Goal: Task Accomplishment & Management: Manage account settings

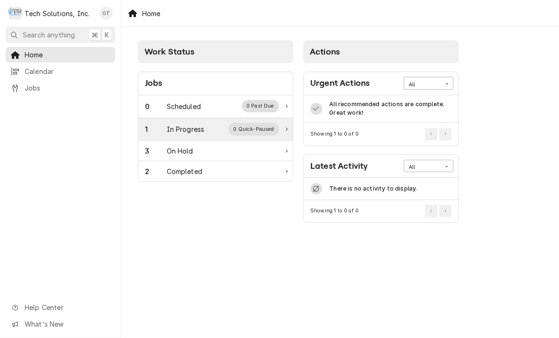
click at [187, 120] on div "1 In Progress 0 Quick-Paused" at bounding box center [215, 129] width 154 height 23
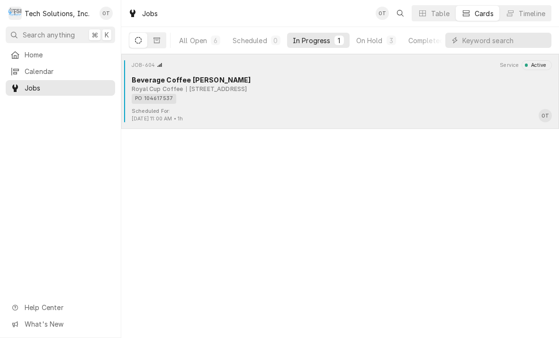
click at [229, 90] on div "697 Peppers Ferry Rd, Wytheville, VA 24382" at bounding box center [216, 89] width 61 height 9
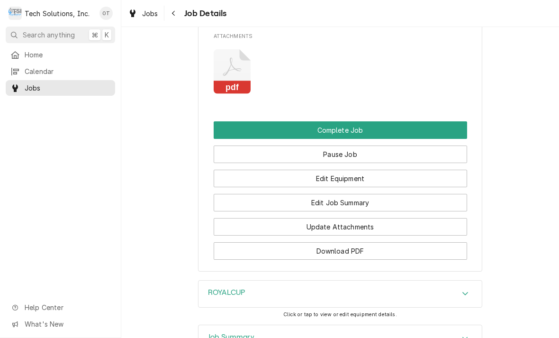
scroll to position [869, 0]
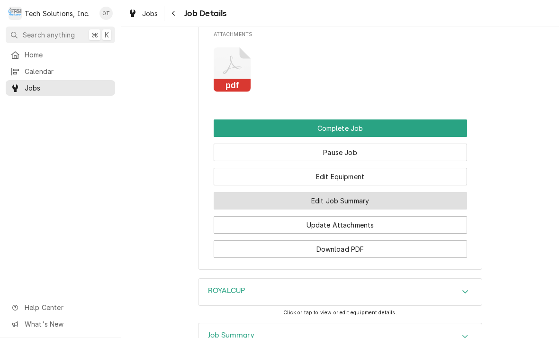
click at [338, 205] on button "Edit Job Summary" at bounding box center [340, 201] width 253 height 18
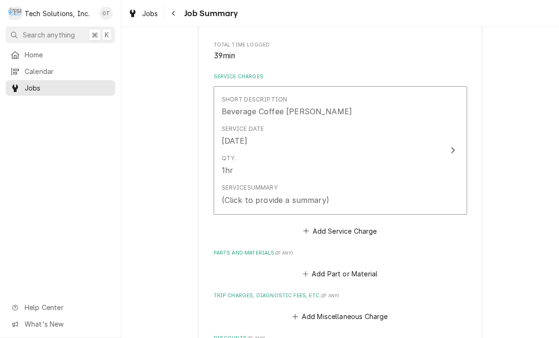
scroll to position [188, 0]
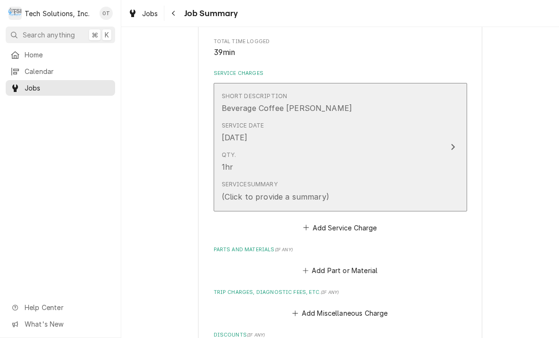
click at [452, 148] on icon "Update Line Item" at bounding box center [452, 147] width 5 height 8
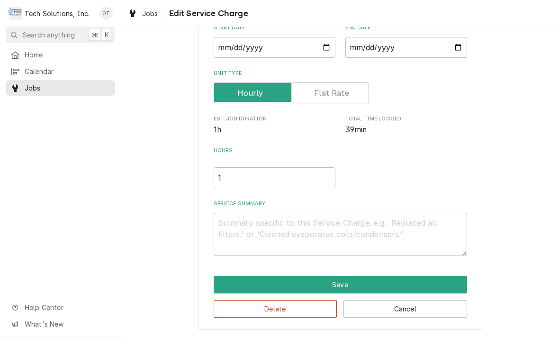
scroll to position [99, 0]
click at [241, 224] on textarea "Service Summary" at bounding box center [340, 234] width 253 height 43
type textarea "x"
type textarea "T"
type textarea "x"
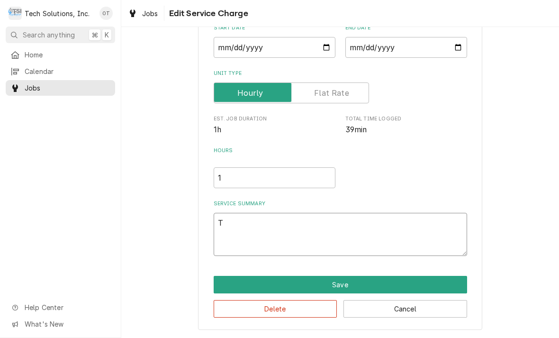
type textarea "Tro"
type textarea "x"
type textarea "Troub"
type textarea "x"
type textarea "Trouble"
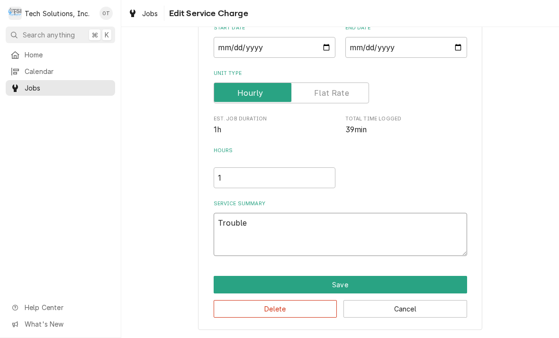
type textarea "x"
type textarea "Troubleshoot"
type textarea "x"
type textarea "Troubleshoot unit"
type textarea "x"
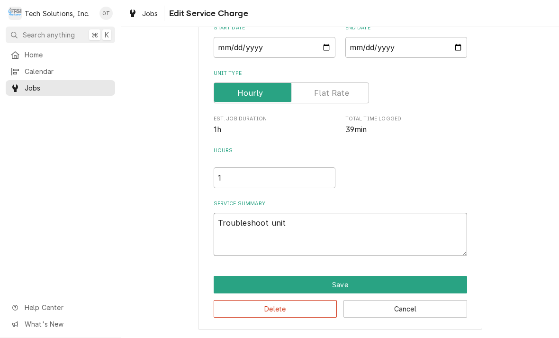
type textarea "Troubleshoot unit found"
type textarea "x"
type textarea "Troubleshoot unit found hot"
type textarea "x"
type textarea "Troubleshoot unit found hot water"
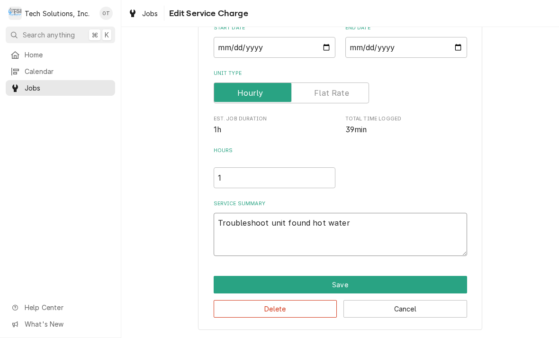
type textarea "x"
type textarea "Troubleshoot unit found hot water leak"
type textarea "x"
type textarea "Troubleshoot unit found hot water leaking out"
type textarea "x"
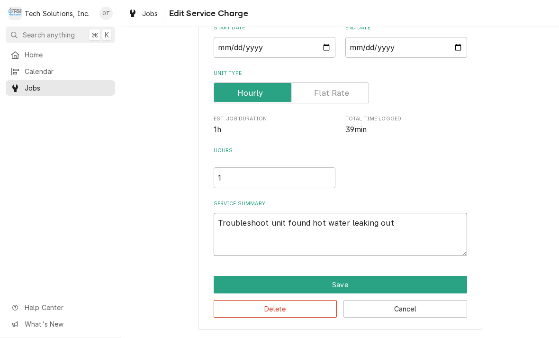
type textarea "Troubleshoot unit found hot water leaking out from under"
type textarea "x"
type textarea "Troubleshoot unit found hot water leaking out from under front dis"
type textarea "x"
type textarea "Troubleshoot unit found hot water leaking out from under front display"
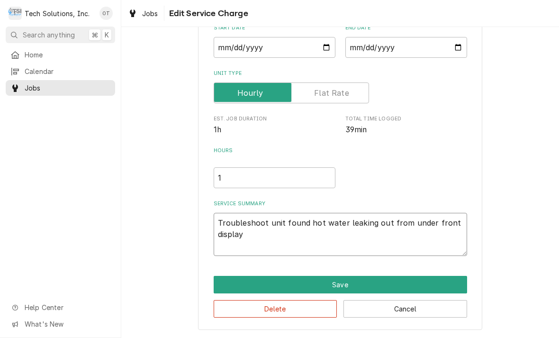
type textarea "x"
type textarea "Troubleshoot unit found hot water leaking out from under front display."
type textarea "x"
type textarea "Troubleshoot unit found hot water leaking out from under front display. Remove …"
type textarea "x"
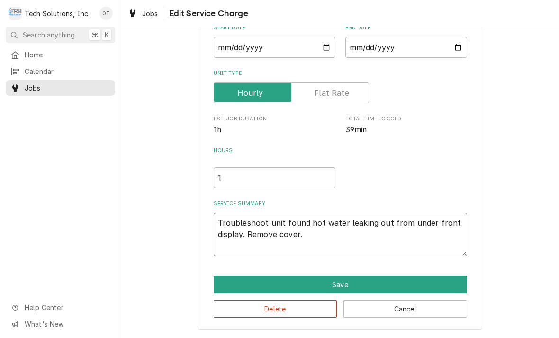
type textarea "Troubleshoot unit found hot water leaking out from under front display. Remove …"
type textarea "x"
type textarea "Troubleshoot unit found hot water leaking out from under front display. Remove …"
type textarea "x"
type textarea "Troubleshoot unit found hot water leaking out from under front display. Remove …"
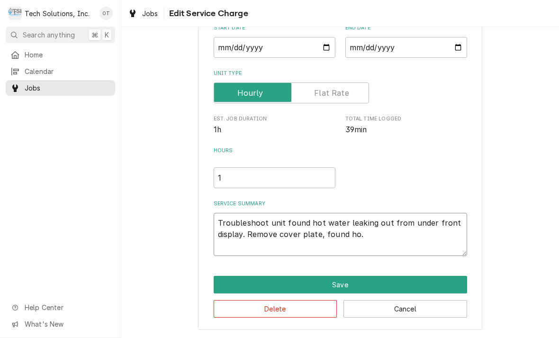
type textarea "x"
type textarea "Troubleshoot unit found hot water leaking out from under front display. Remove …"
type textarea "x"
type textarea "Troubleshoot unit found hot water leaking out from under front display. Remove …"
type textarea "x"
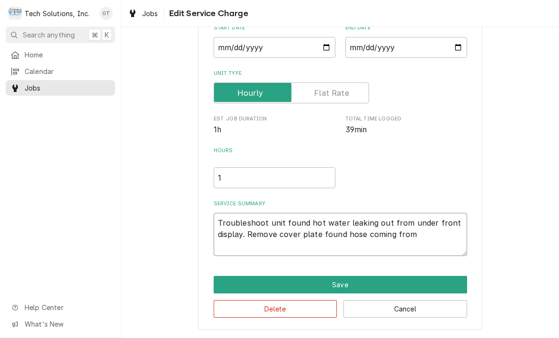
type textarea "Troubleshoot unit found hot water leaking out from under front display. Remove …"
type textarea "x"
type textarea "Troubleshoot unit found hot water leaking out from under front display. Remove …"
type textarea "x"
type textarea "Troubleshoot unit found hot water leaking out from under front display. Remove …"
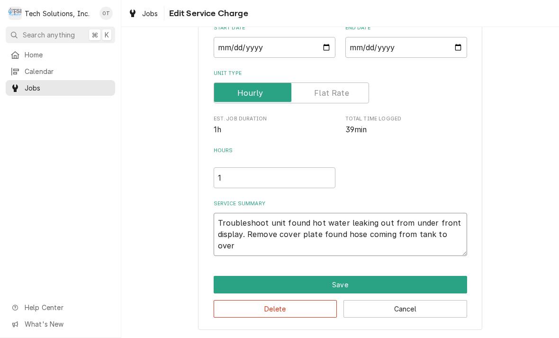
type textarea "x"
type textarea "Troubleshoot unit found hot water leaking out from under front display. Remove …"
type textarea "x"
type textarea "Troubleshoot unit found hot water leaking out from under front display. Remove …"
type textarea "x"
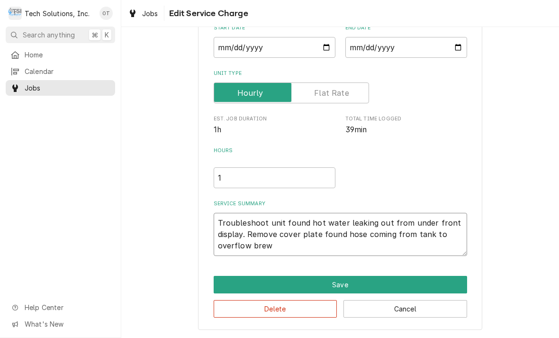
type textarea "Troubleshoot unit found hot water leaking out from under front display. Remove …"
type textarea "x"
type textarea "Troubleshoot unit found hot water leaking out from under front display. Remove …"
type textarea "x"
type textarea "Troubleshoot unit found hot water leaking out from under front display. Remove …"
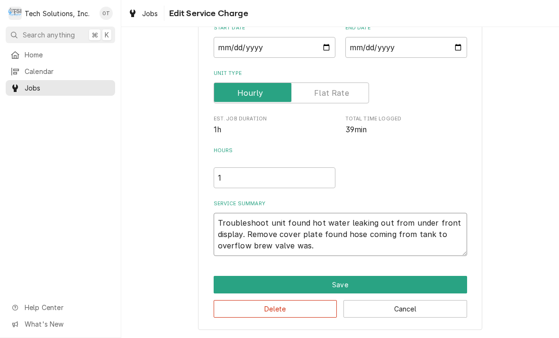
type textarea "x"
type textarea "Troubleshoot unit found hot water leaking out from under front display. Remove …"
type textarea "x"
type textarea "Troubleshoot unit found hot water leaking out from under front display. Remove …"
type textarea "x"
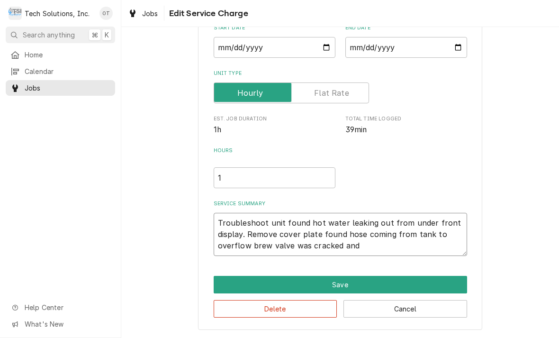
type textarea "Troubleshoot unit found hot water leaking out from under front display. Remove …"
type textarea "x"
type textarea "Troubleshoot unit found hot water leaking out from under front display. Remove …"
type textarea "x"
type textarea "Troubleshoot unit found hot water leaking out from under front display. Remove …"
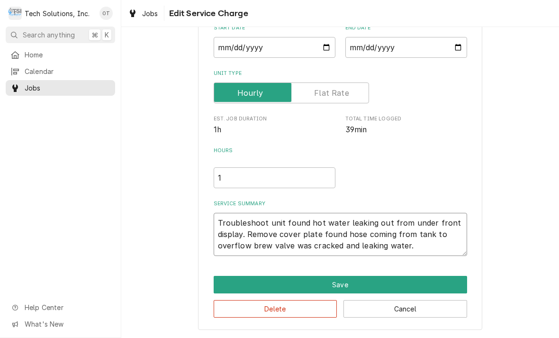
type textarea "x"
type textarea "Troubleshoot unit found hot water leaking out from under front display. Remove …"
type textarea "x"
type textarea "Troubleshoot unit found hot water leaking out from under front display. Remove …"
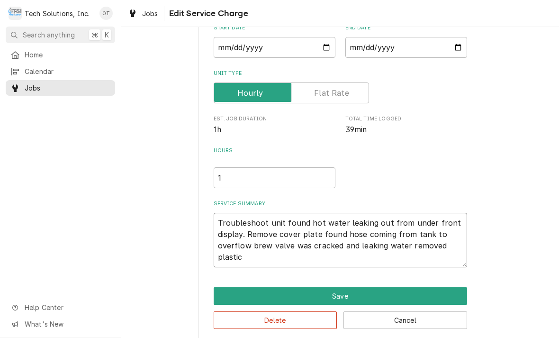
type textarea "x"
type textarea "Troubleshoot unit found hot water leaking out from under front display. Remove …"
type textarea "x"
type textarea "Troubleshoot unit found hot water leaking out from under front display. Remove …"
type textarea "x"
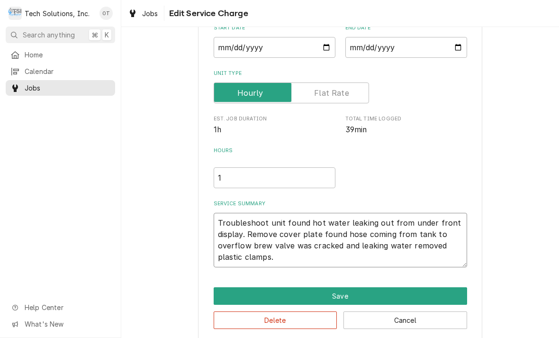
type textarea "Troubleshoot unit found hot water leaking out from under front display. Remove …"
type textarea "x"
type textarea "Troubleshoot unit found hot water leaking out from under front display. Remove …"
type textarea "x"
type textarea "Troubleshoot unit found hot water leaking out from under front display. Remove …"
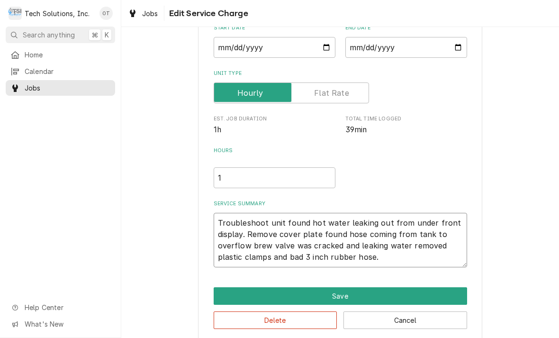
type textarea "x"
type textarea "Troubleshoot unit found hot water leaking out from under front display. Remove …"
type textarea "x"
type textarea "Troubleshoot unit found hot water leaking out from under front display. Remove …"
type textarea "x"
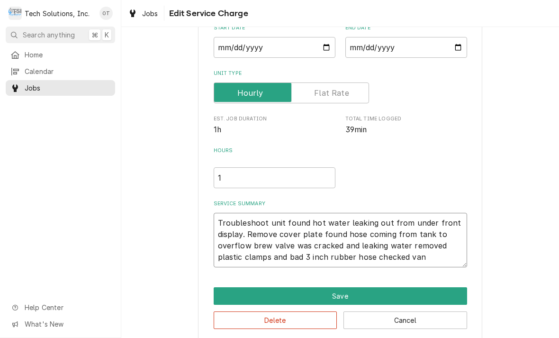
type textarea "Troubleshoot unit found hot water leaking out from under front display. Remove …"
type textarea "x"
type textarea "Troubleshoot unit found hot water leaking out from under front display. Remove …"
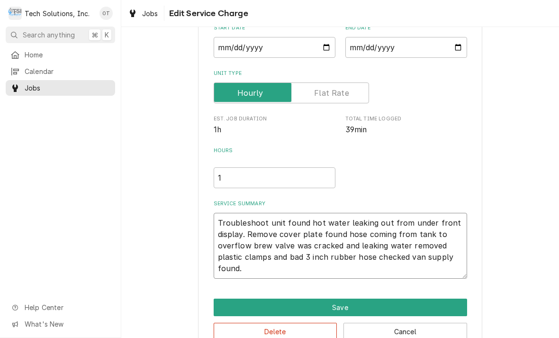
type textarea "x"
type textarea "Troubleshoot unit found hot water leaking out from under front display. Remove …"
type textarea "x"
type textarea "Troubleshoot unit found hot water leaking out from under front display. Remove …"
type textarea "x"
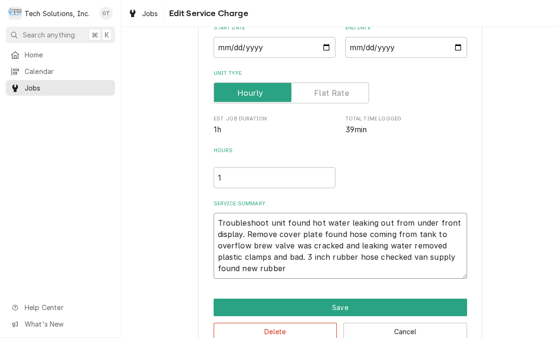
type textarea "Troubleshoot unit found hot water leaking out from under front display. Remove …"
type textarea "x"
type textarea "Troubleshoot unit found hot water leaking out from under front display. Remove …"
type textarea "x"
type textarea "Troubleshoot unit found hot water leaking out from under front display. Remove …"
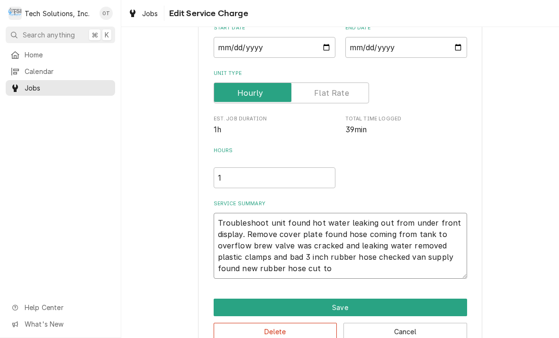
type textarea "x"
type textarea "Troubleshoot unit found hot water leaking out from under front display. Remove …"
type textarea "x"
type textarea "Troubleshoot unit found hot water leaking out from under front display. Remove …"
type textarea "x"
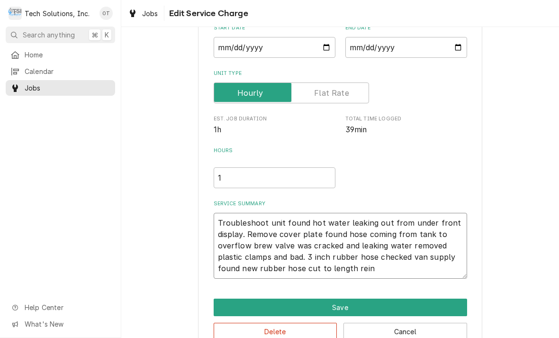
type textarea "Troubleshoot unit found hot water leaking out from under front display. Remove …"
type textarea "x"
type textarea "Troubleshoot unit found hot water leaking out from under front display. Remove …"
type textarea "x"
type textarea "Troubleshoot unit found hot water leaking out from under front display. Remove …"
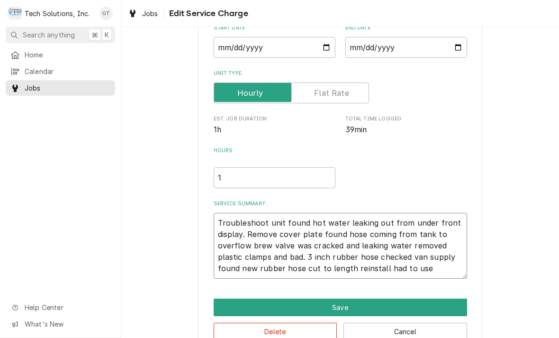
type textarea "x"
type textarea "Troubleshoot unit found hot water leaking out from under front display. Remove …"
type textarea "x"
type textarea "Troubleshoot unit found hot water leaking out from under front display. Remove …"
type textarea "x"
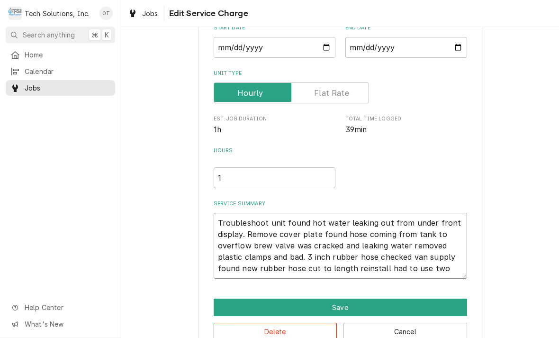
type textarea "Troubleshoot unit found hot water leaking out from under front display. Remove …"
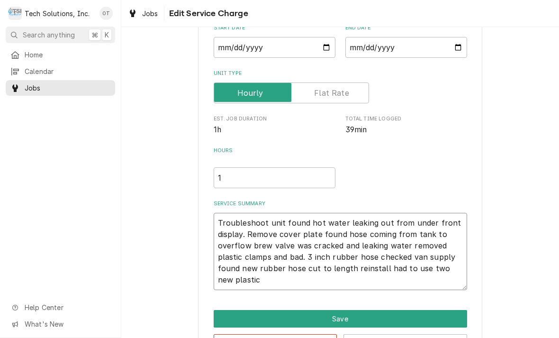
type textarea "x"
type textarea "Troubleshoot unit found hot water leaking out from under front display. Remove …"
type textarea "x"
type textarea "Troubleshoot unit found hot water leaking out from under front display. Remove …"
type textarea "x"
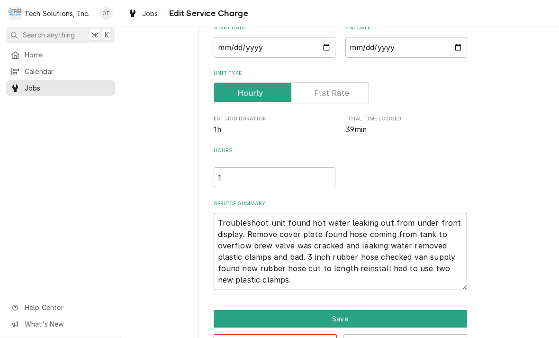
type textarea "Troubleshoot unit found hot water leaking out from under front display. Remove …"
type textarea "x"
type textarea "Troubleshoot unit found hot water leaking out from under front display. Remove …"
type textarea "x"
type textarea "Troubleshoot unit found hot water leaking out from under front display. Remove …"
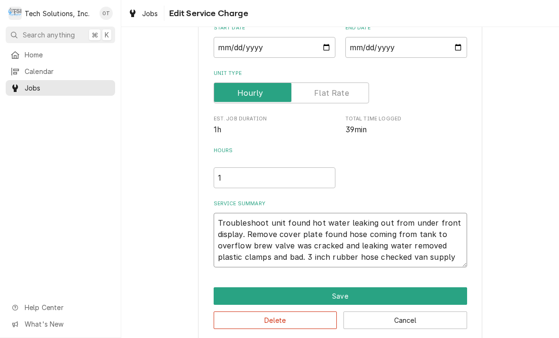
type textarea "x"
type textarea "Troubleshoot unit found hot water leaking out from under front display. Remove …"
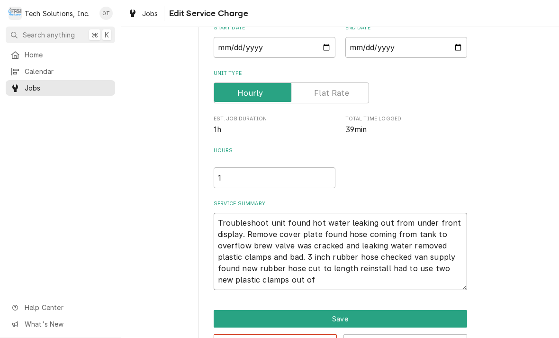
type textarea "x"
type textarea "Troubleshoot unit found hot water leaking out from under front display. Remove …"
type textarea "x"
type textarea "Troubleshoot unit found hot water leaking out from under front display. Remove …"
type textarea "x"
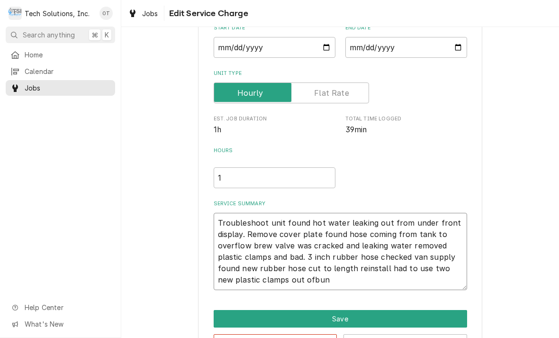
type textarea "Troubleshoot unit found hot water leaking out from under front display. Remove …"
type textarea "x"
type textarea "Troubleshoot unit found hot water leaking out from under front display. Remove …"
type textarea "x"
type textarea "Troubleshoot unit found hot water leaking out from under front display. Remove …"
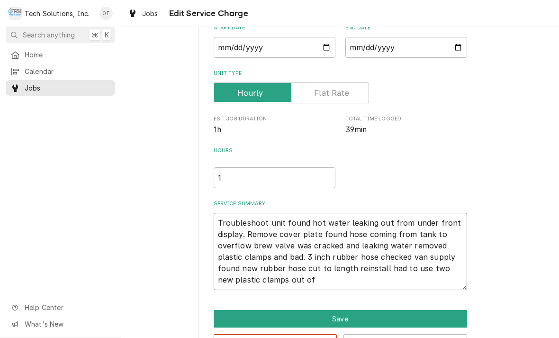
type textarea "x"
type textarea "Troubleshoot unit found hot water leaking out from under front display. Remove …"
type textarea "x"
type textarea "Troubleshoot unit found hot water leaking out from under front display. Remove …"
type textarea "x"
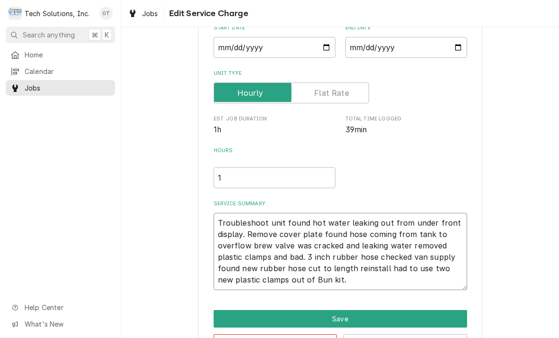
type textarea "Troubleshoot unit found hot water leaking out from under front display. Remove …"
type textarea "x"
type textarea "Troubleshoot unit found hot water leaking out from under front display. Remove …"
type textarea "x"
type textarea "Troubleshoot unit found hot water leaking out from under front display. Remove …"
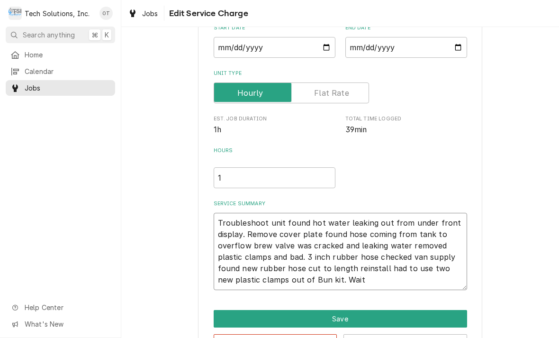
type textarea "x"
type textarea "Troubleshoot unit found hot water leaking out from under front display. Remove …"
type textarea "x"
type textarea "Troubleshoot unit found hot water leaking out from under front display. Remove …"
type textarea "x"
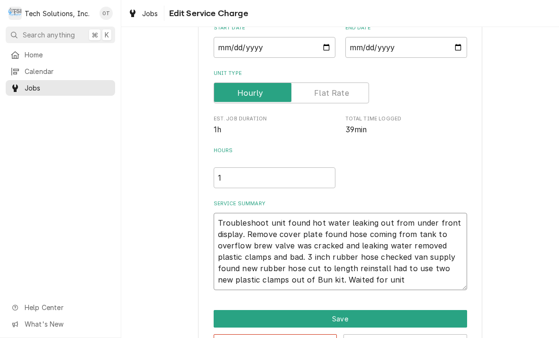
type textarea "Troubleshoot unit found hot water leaking out from under front display. Remove …"
type textarea "x"
type textarea "Troubleshoot unit found hot water leaking out from under front display. Remove …"
type textarea "x"
type textarea "Troubleshoot unit found hot water leaking out from under front display. Remove …"
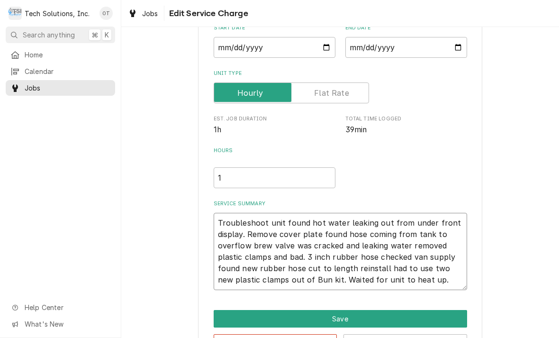
type textarea "x"
type textarea "Troubleshoot unit found hot water leaking out from under front display. Remove …"
type textarea "x"
type textarea "Troubleshoot unit found hot water leaking out from under front display. Remove …"
type textarea "x"
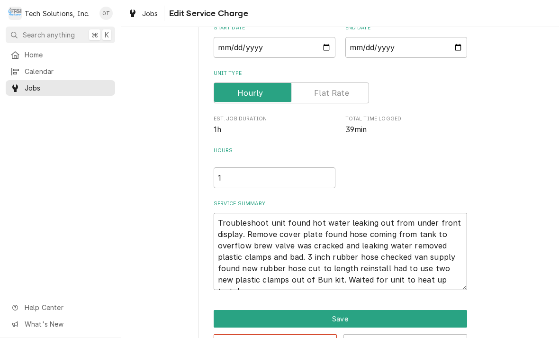
type textarea "Troubleshoot unit found hot water leaking out from under front display. Remove …"
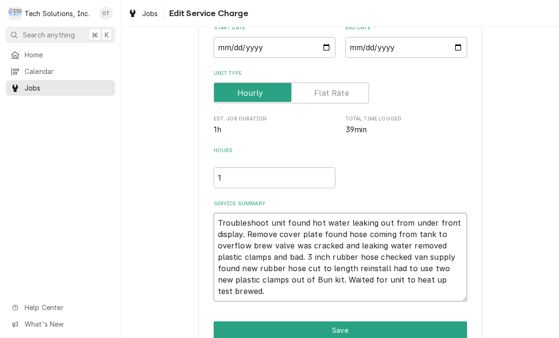
type textarea "x"
type textarea "Troubleshoot unit found hot water leaking out from under front display. Remove …"
type textarea "x"
type textarea "Troubleshoot unit found hot water leaking out from under front display. Remove …"
type textarea "x"
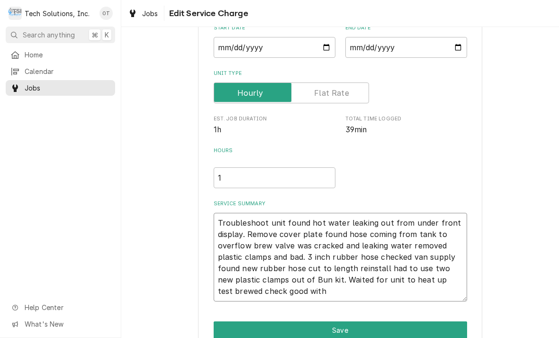
type textarea "Troubleshoot unit found hot water leaking out from under front display. Remove …"
type textarea "x"
type textarea "Troubleshoot unit found hot water leaking out from under front display. Remove …"
type textarea "x"
type textarea "Troubleshoot unit found hot water leaking out from under front display. Remove …"
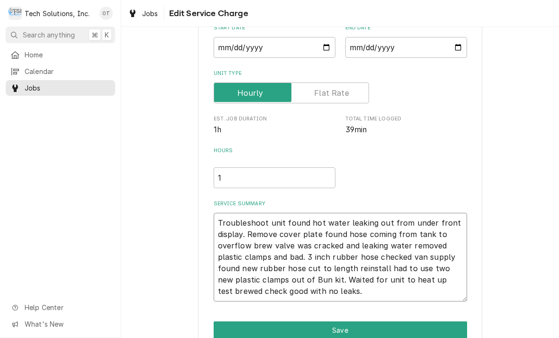
type textarea "x"
type textarea "Troubleshoot unit found hot water leaking out from under front display. Remove …"
type textarea "x"
type textarea "Troubleshoot unit found hot water leaking out from under front display. Remove …"
type textarea "x"
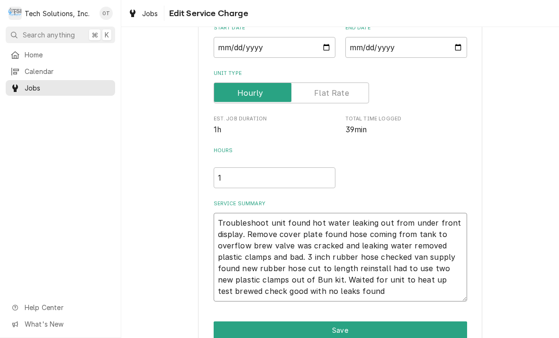
type textarea "Troubleshoot unit found hot water leaking out from under front display. Remove …"
type textarea "x"
type textarea "Troubleshoot unit found hot water leaking out from under front display. Remove …"
type textarea "x"
type textarea "Troubleshoot unit found hot water leaking out from under front display. Remove …"
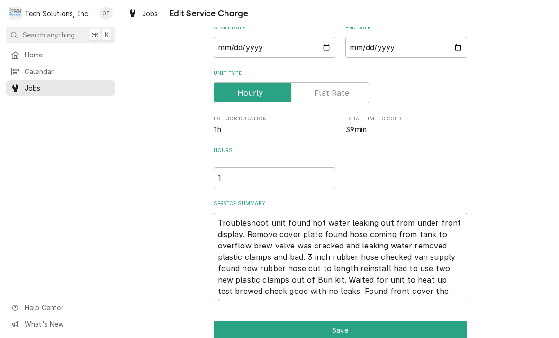
type textarea "x"
type textarea "Troubleshoot unit found hot water leaking out from under front display. Remove …"
type textarea "x"
type textarea "Troubleshoot unit found hot water leaking out from under front display. Remove …"
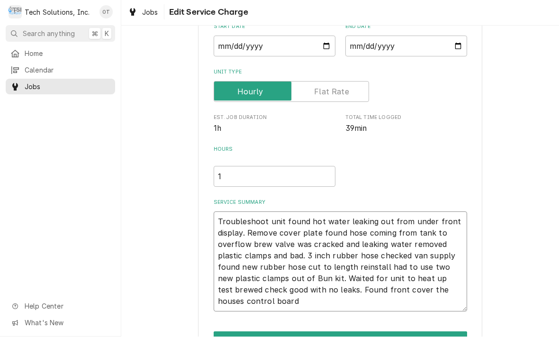
type textarea "x"
type textarea "Troubleshoot unit found hot water leaking out from under front display. Remove …"
type textarea "x"
type textarea "Troubleshoot unit found hot water leaking out from under front display. Remove …"
type textarea "x"
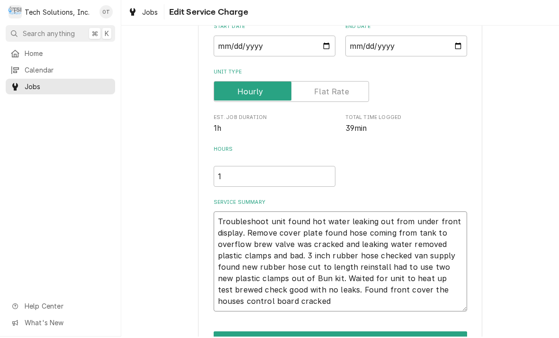
type textarea "Troubleshoot unit found hot water leaking out from under front display. Remove …"
type textarea "x"
type textarea "Troubleshoot unit found hot water leaking out from under front display. Remove …"
type textarea "x"
type textarea "Troubleshoot unit found hot water leaking out from under front display. Remove …"
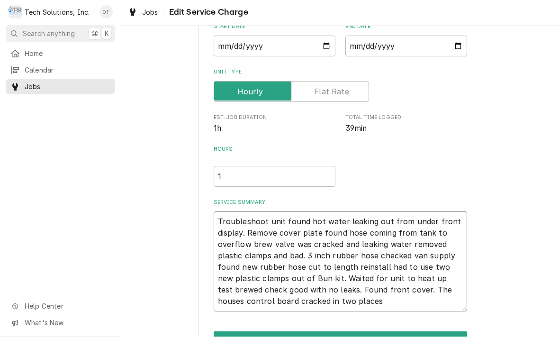
type textarea "x"
type textarea "Troubleshoot unit found hot water leaking out from under front display. Remove …"
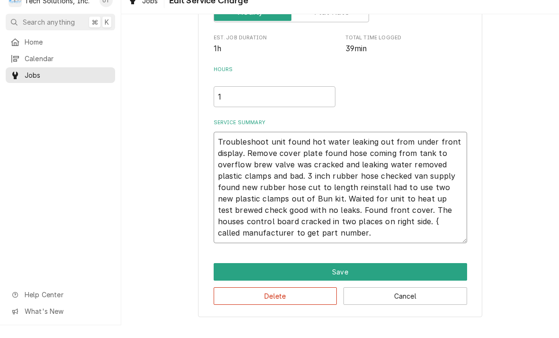
scroll to position [167, 0]
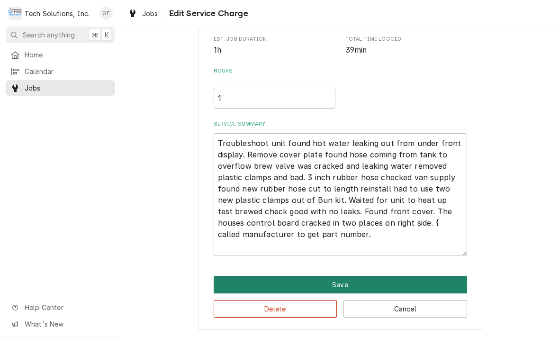
click at [338, 283] on button "Save" at bounding box center [340, 285] width 253 height 18
click at [341, 281] on button "Save" at bounding box center [340, 285] width 253 height 18
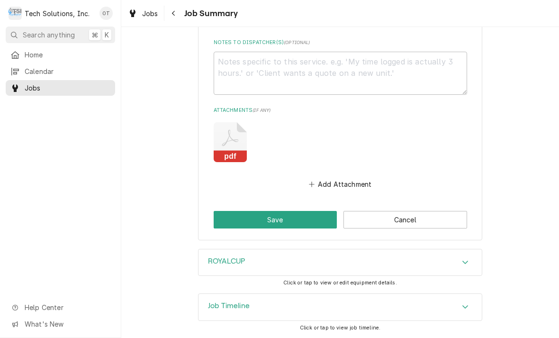
scroll to position [640, 0]
click at [338, 181] on button "Add Attachment" at bounding box center [340, 184] width 66 height 13
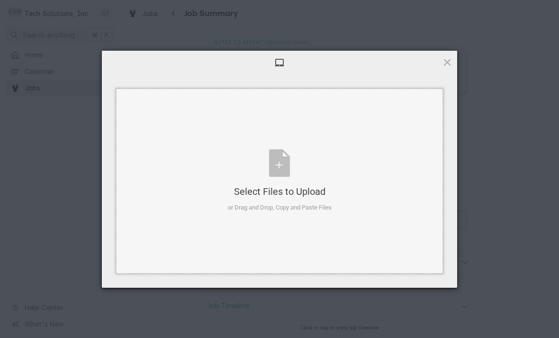
click at [275, 162] on div "Select Files to Upload or Drag and Drop, Copy and Paste Files" at bounding box center [280, 180] width 104 height 63
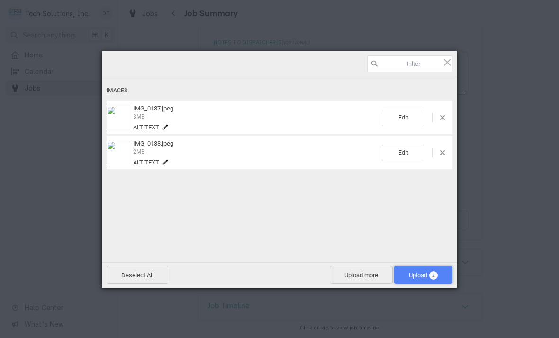
click at [427, 280] on span "Upload 2" at bounding box center [423, 275] width 58 height 18
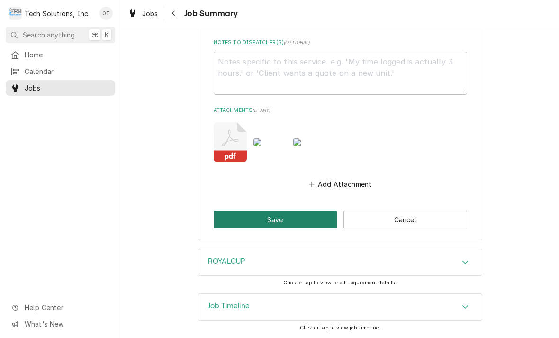
click at [276, 219] on button "Save" at bounding box center [276, 220] width 124 height 18
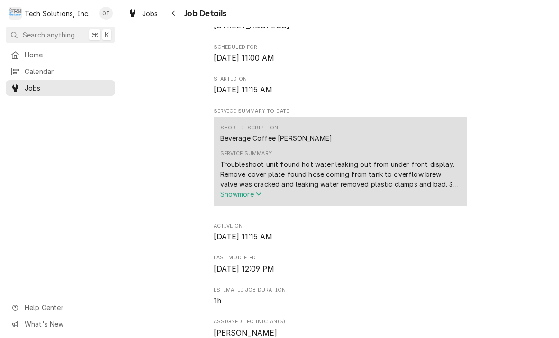
scroll to position [247, 0]
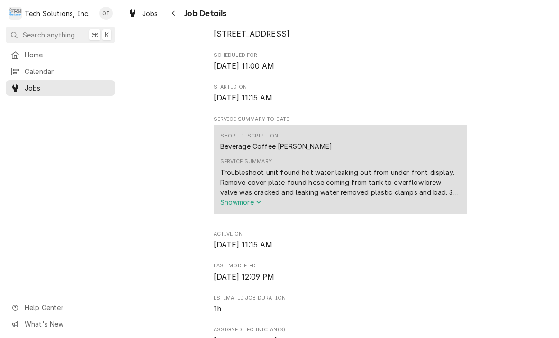
click at [260, 204] on icon "Service Summary" at bounding box center [258, 201] width 5 height 3
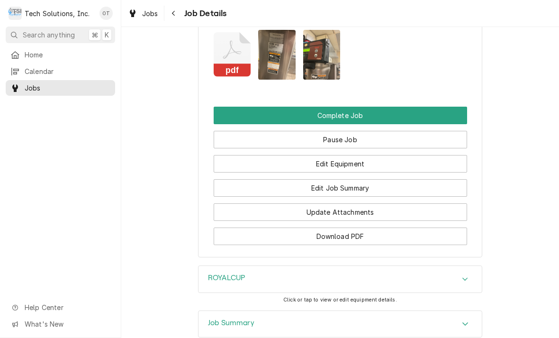
scroll to position [1046, 0]
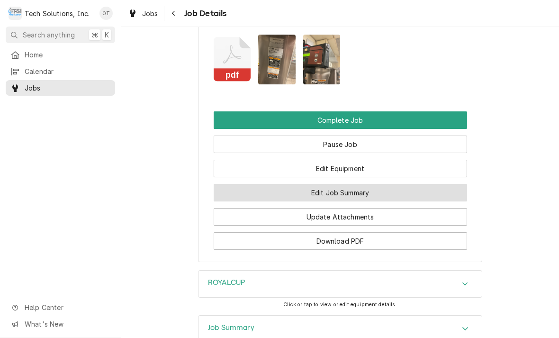
click at [336, 201] on button "Edit Job Summary" at bounding box center [340, 193] width 253 height 18
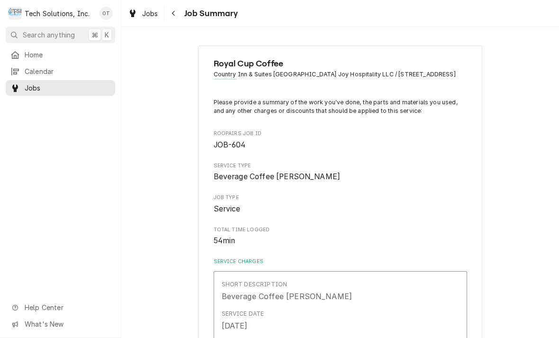
scroll to position [47, 0]
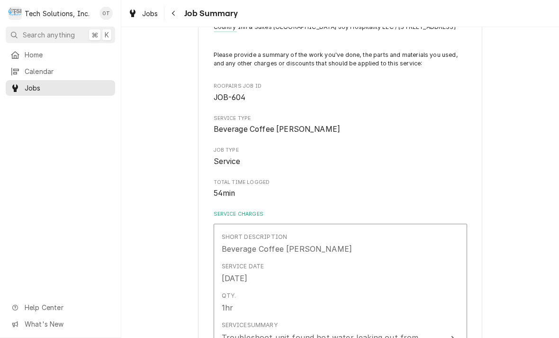
click at [369, 122] on span "Service Type" at bounding box center [340, 119] width 253 height 8
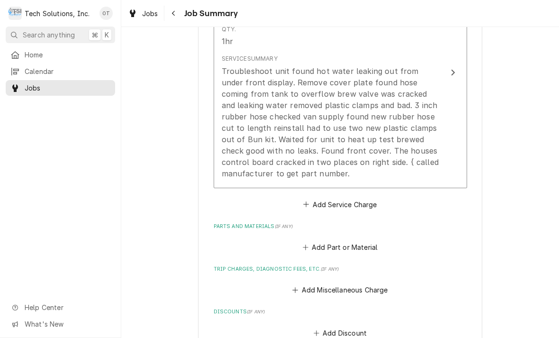
scroll to position [317, 0]
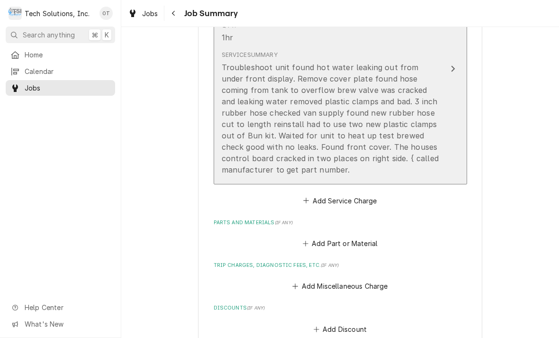
click at [455, 73] on div "Update Line Item" at bounding box center [453, 68] width 12 height 11
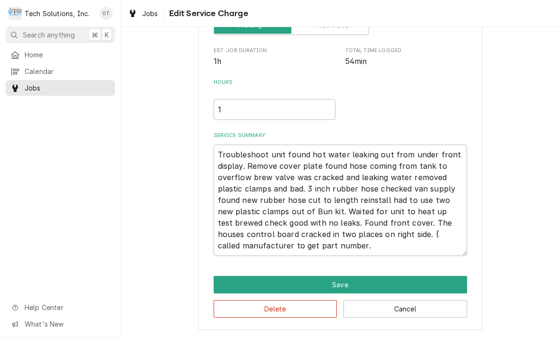
scroll to position [167, 0]
click at [357, 247] on textarea "Troubleshoot unit found hot water leaking out from under front display. Remove …" at bounding box center [340, 199] width 253 height 111
type textarea "x"
type textarea "Troubleshoot unit found hot water leaking out from under front display. Remove …"
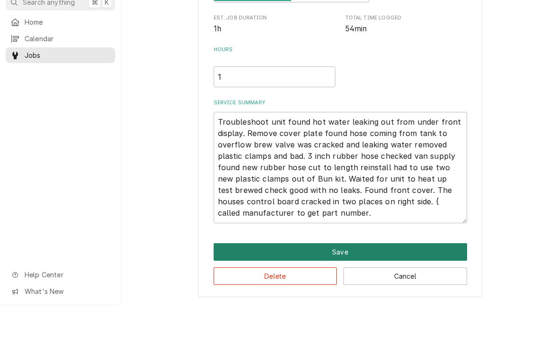
click at [341, 276] on button "Save" at bounding box center [340, 285] width 253 height 18
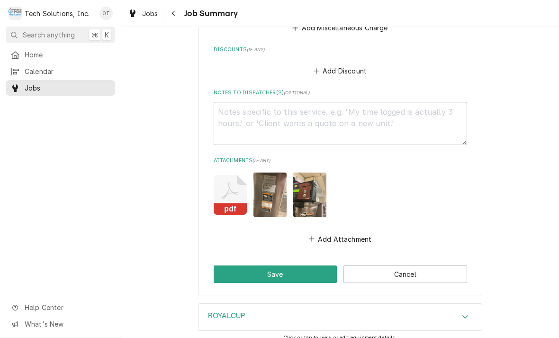
scroll to position [570, 0]
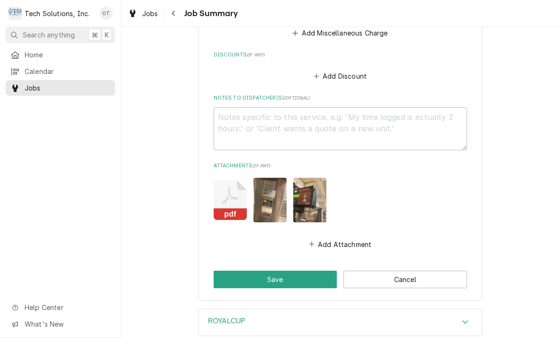
click at [273, 205] on img "Attachments" at bounding box center [269, 200] width 33 height 44
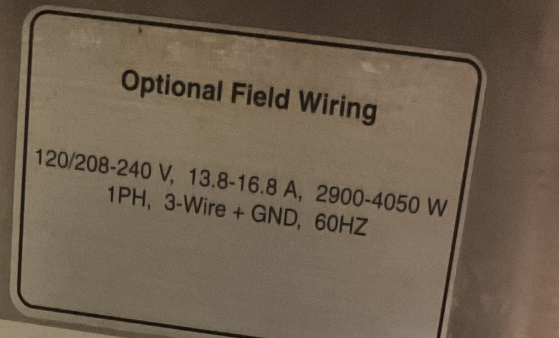
type textarea "x"
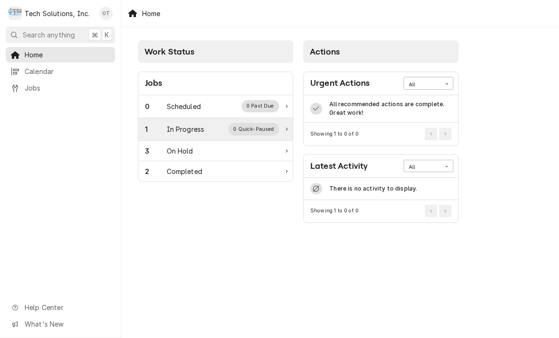
click at [181, 120] on div "1 In Progress 0 Quick-Paused" at bounding box center [215, 129] width 154 height 23
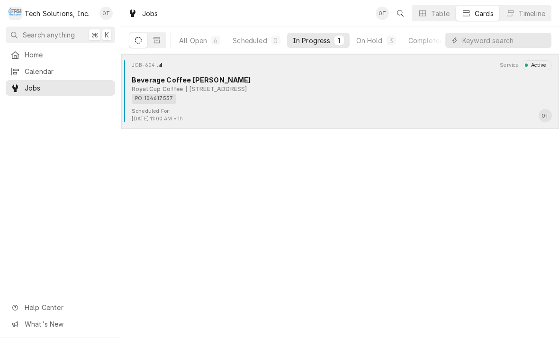
click at [234, 88] on div "697 Peppers Ferry Rd, Wytheville, VA 24382" at bounding box center [216, 89] width 61 height 9
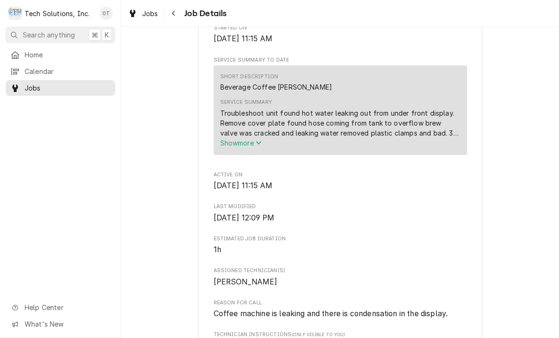
scroll to position [301, 0]
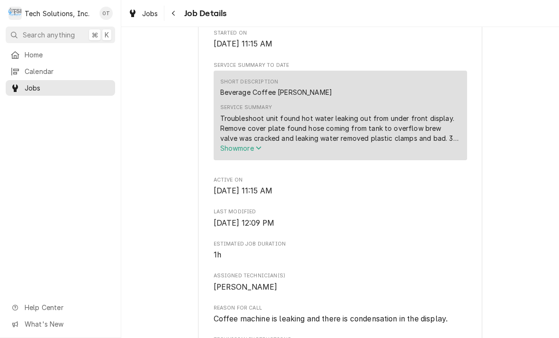
click at [259, 150] on icon "Service Summary" at bounding box center [258, 147] width 5 height 3
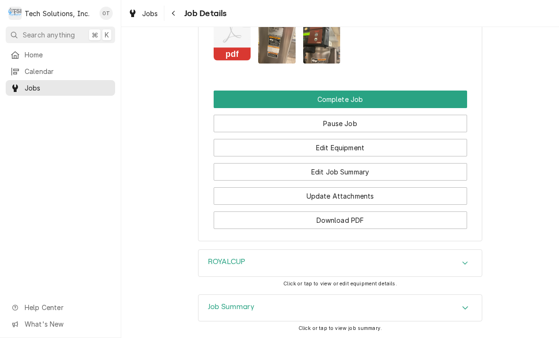
scroll to position [1064, 0]
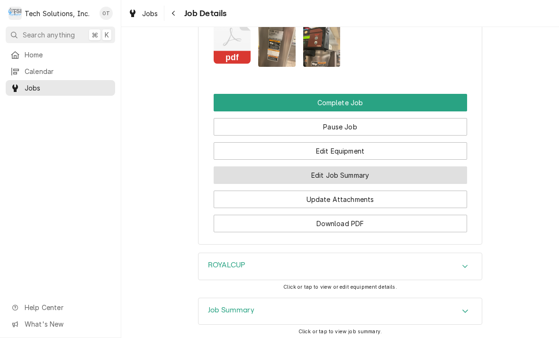
click at [336, 183] on button "Edit Job Summary" at bounding box center [340, 175] width 253 height 18
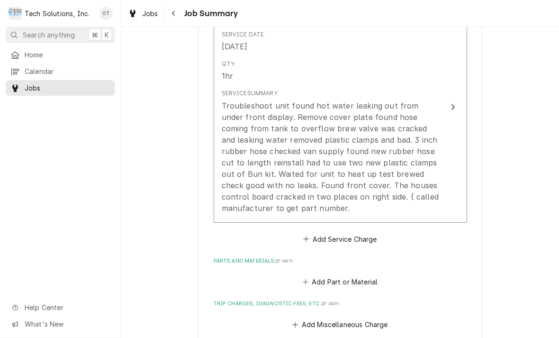
scroll to position [275, 0]
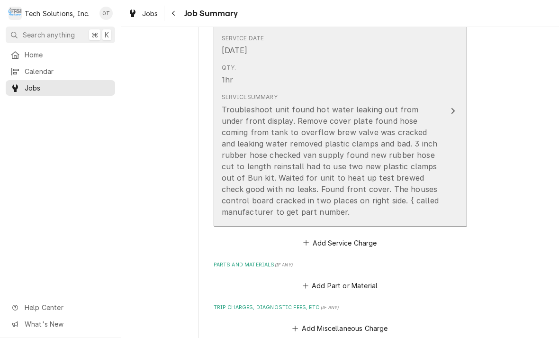
click at [311, 217] on div "Troubleshoot unit found hot water leaking out from under front display. Remove …" at bounding box center [330, 161] width 217 height 114
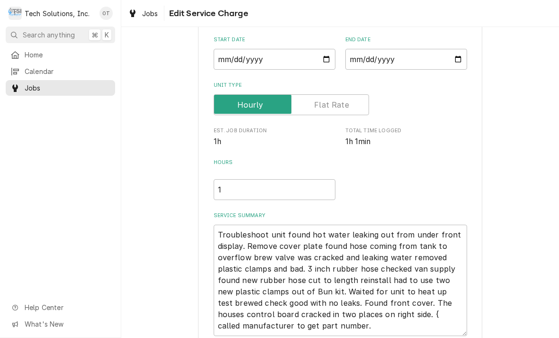
type textarea "x"
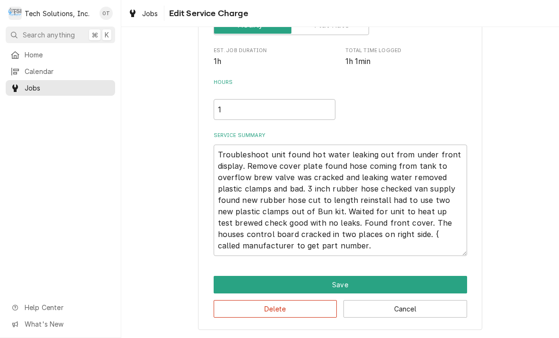
scroll to position [167, 0]
click at [361, 248] on textarea "Troubleshoot unit found hot water leaking out from under front display. Remove …" at bounding box center [340, 199] width 253 height 111
type textarea "Troubleshoot unit found hot water leaking out from under front display. Remove …"
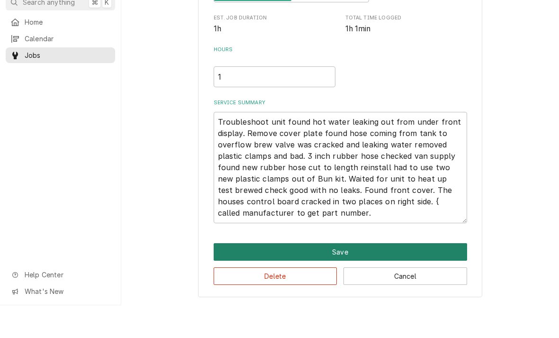
click at [344, 276] on button "Save" at bounding box center [340, 285] width 253 height 18
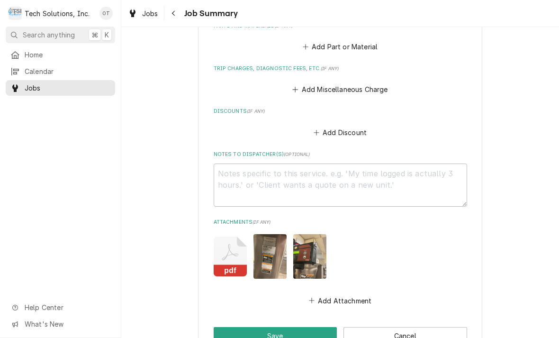
scroll to position [505, 0]
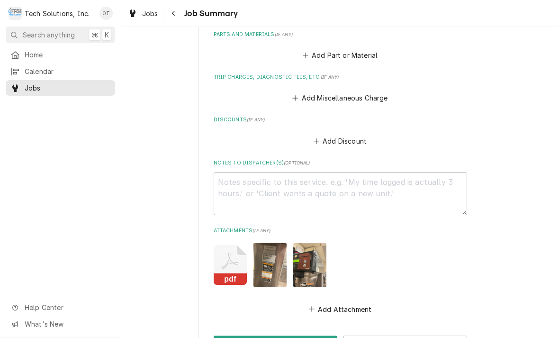
click at [272, 270] on img "Attachments" at bounding box center [269, 264] width 33 height 44
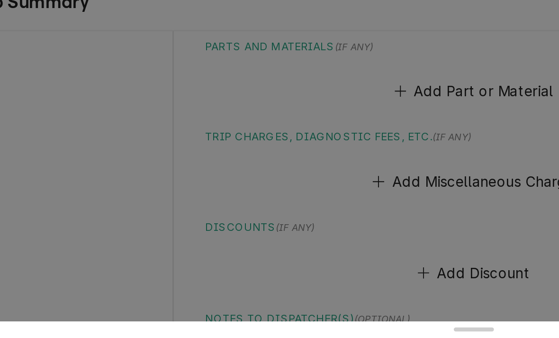
type textarea "x"
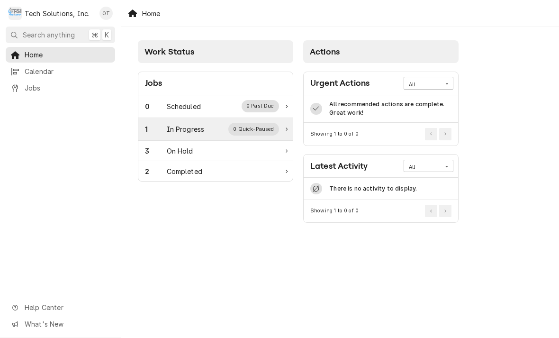
click at [187, 128] on div "In Progress" at bounding box center [186, 129] width 38 height 10
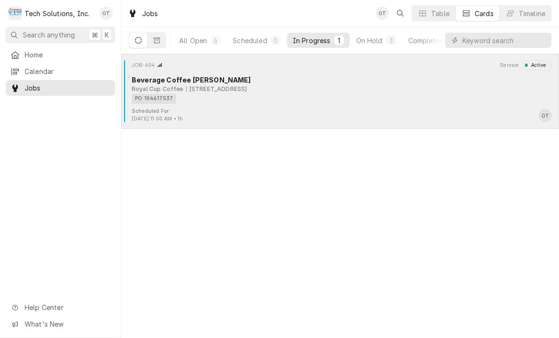
click at [234, 78] on div "Beverage Coffee [PERSON_NAME]" at bounding box center [342, 80] width 420 height 10
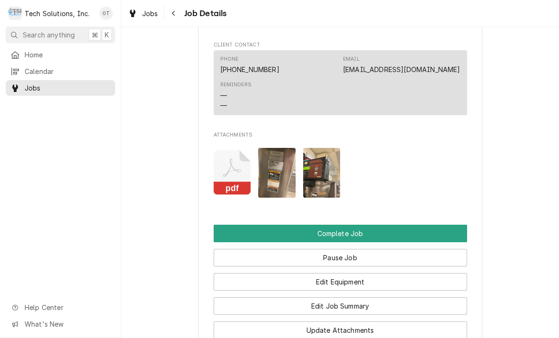
scroll to position [919, 0]
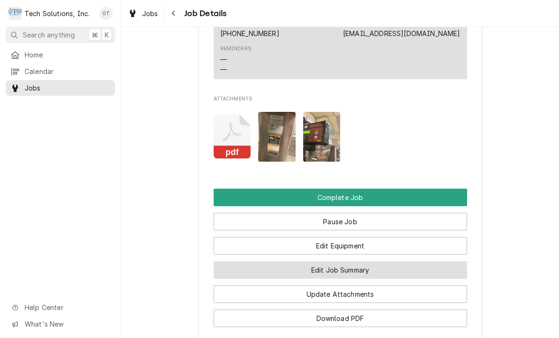
click at [351, 277] on button "Edit Job Summary" at bounding box center [340, 270] width 253 height 18
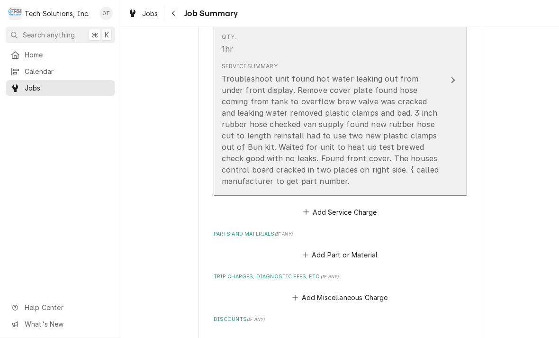
click at [305, 187] on div "Troubleshoot unit found hot water leaking out from under front display. Remove …" at bounding box center [330, 130] width 217 height 114
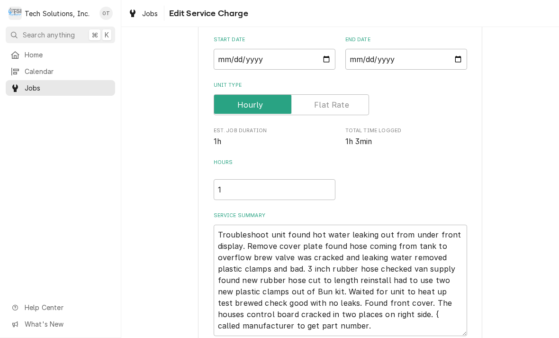
type textarea "x"
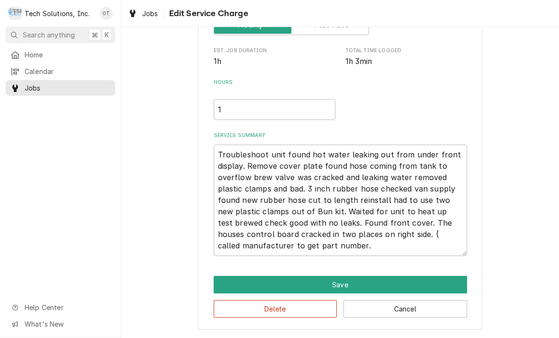
scroll to position [167, 0]
click at [358, 248] on textarea "Troubleshoot unit found hot water leaking out from under front display. Remove …" at bounding box center [340, 199] width 253 height 111
type textarea "Troubleshoot unit found hot water leaking out from under front display. Remove …"
type textarea "x"
type textarea "Troubleshoot unit found hot water leaking out from under front display. Remove …"
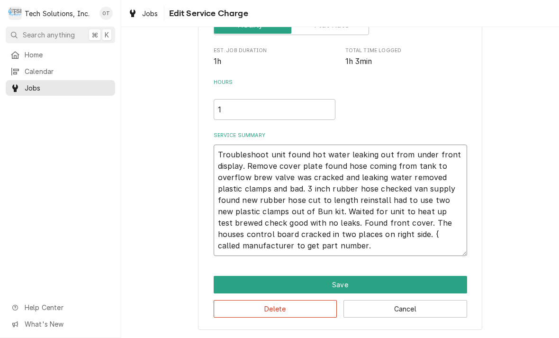
type textarea "x"
type textarea "Troubleshoot unit found hot water leaking out from under front display. Remove …"
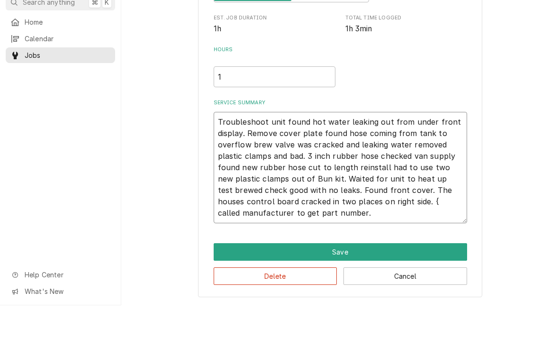
type textarea "x"
type textarea "Troubleshoot unit found hot water leaking out from under front display. Remove …"
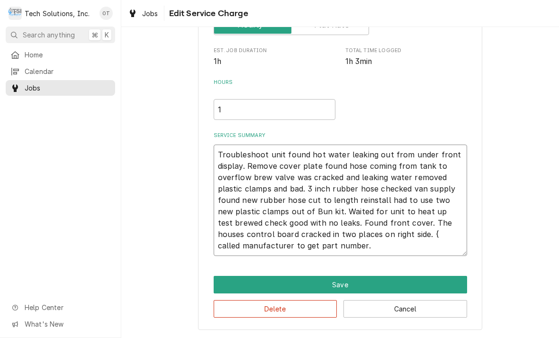
type textarea "x"
type textarea "Troubleshoot unit found hot water leaking out from under front display. Remove …"
type textarea "x"
type textarea "Troubleshoot unit found hot water leaking out from under front display. Remove …"
type textarea "x"
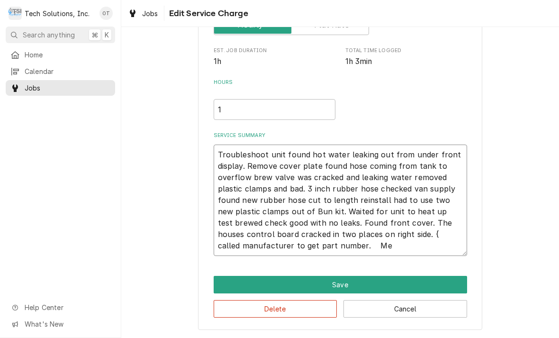
type textarea "Troubleshoot unit found hot water leaking out from under front display. Remove …"
type textarea "x"
type textarea "Troubleshoot unit found hot water leaking out from under front display. Remove …"
type textarea "x"
type textarea "Troubleshoot unit found hot water leaking out from under front display. Remove …"
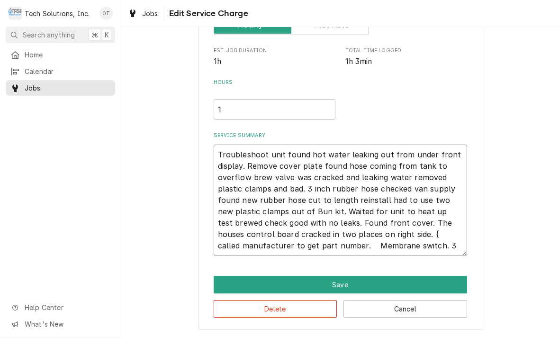
type textarea "x"
type textarea "Troubleshoot unit found hot water leaking out from under front display. Remove …"
type textarea "x"
type textarea "Troubleshoot unit found hot water leaking out from under front display. Remove …"
type textarea "x"
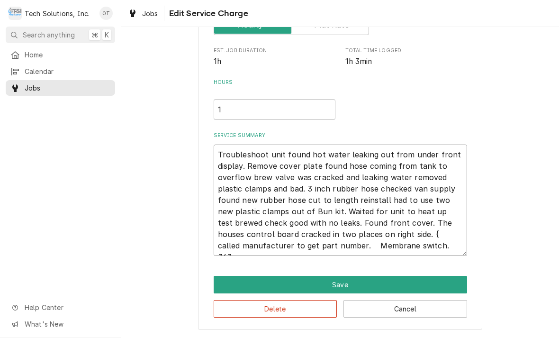
type textarea "Troubleshoot unit found hot water leaking out from under front display. Remove …"
type textarea "x"
type textarea "Troubleshoot unit found hot water leaking out from under front display. Remove …"
type textarea "x"
type textarea "Troubleshoot unit found hot water leaking out from under front display. Remove …"
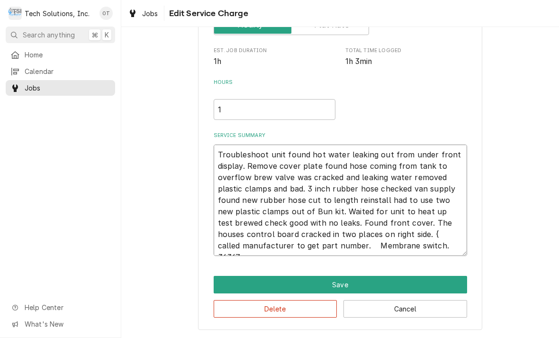
type textarea "x"
type textarea "Troubleshoot unit found hot water leaking out from under front display. Remove …"
type textarea "x"
type textarea "Troubleshoot unit found hot water leaking out from under front display. Remove …"
type textarea "x"
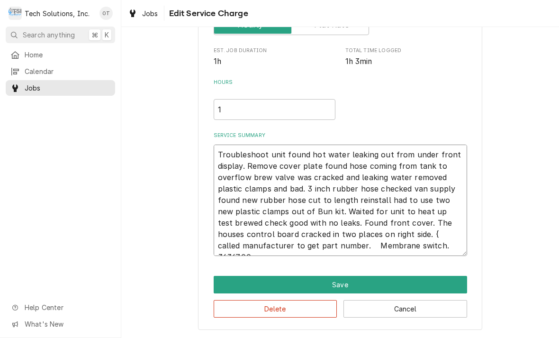
type textarea "Troubleshoot unit found hot water leaking out from under front display. Remove …"
type textarea "x"
type textarea "Troubleshoot unit found hot water leaking out from under front display. Remove …"
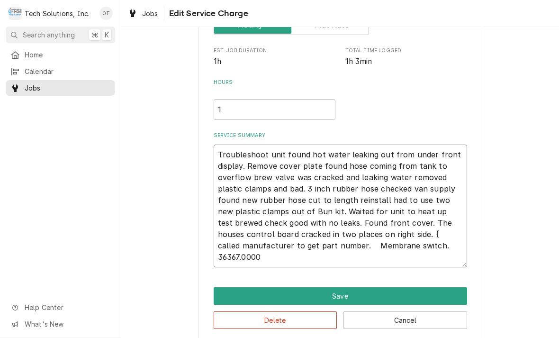
type textarea "x"
type textarea "Troubleshoot unit found hot water leaking out from under front display. Remove …"
type textarea "x"
type textarea "Troubleshoot unit found hot water leaking out from under front display. Remove …"
type textarea "x"
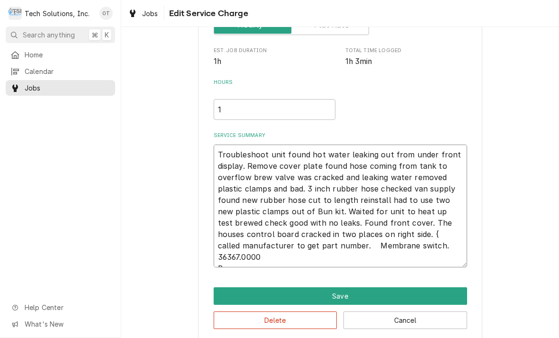
type textarea "Troubleshoot unit found hot water leaking out from under front display. Remove …"
type textarea "x"
type textarea "Troubleshoot unit found hot water leaking out from under front display. Remove …"
type textarea "x"
type textarea "Troubleshoot unit found hot water leaking out from under front display. Remove …"
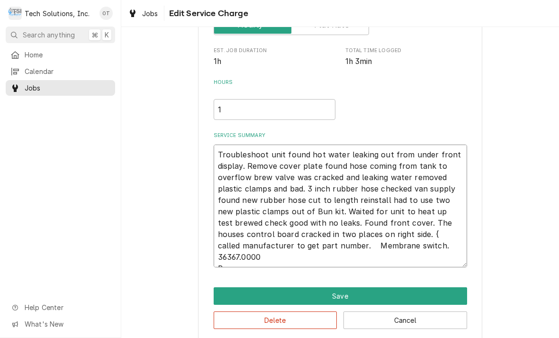
type textarea "x"
type textarea "Troubleshoot unit found hot water leaking out from under front display. Remove …"
type textarea "x"
type textarea "Troubleshoot unit found hot water leaking out from under front display. Remove …"
type textarea "x"
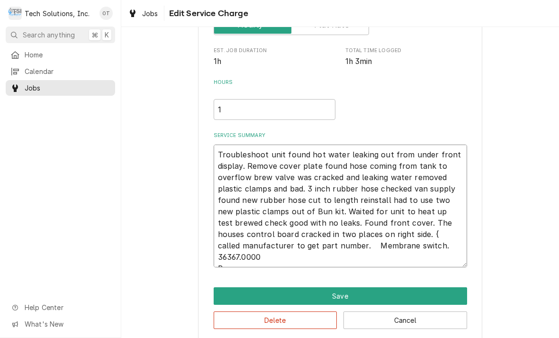
type textarea "Troubleshoot unit found hot water leaking out from under front display. Remove …"
type textarea "x"
type textarea "Troubleshoot unit found hot water leaking out from under front display. Remove …"
type textarea "x"
type textarea "Troubleshoot unit found hot water leaking out from under front display. Remove …"
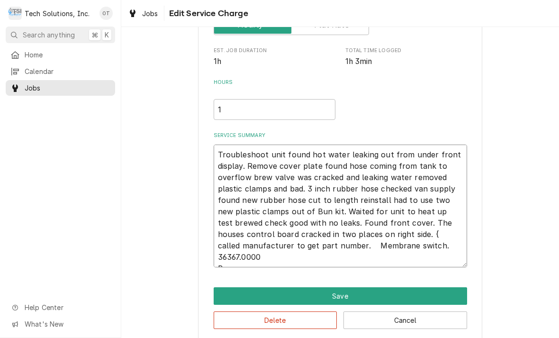
type textarea "x"
type textarea "Troubleshoot unit found hot water leaking out from under front display. Remove …"
type textarea "x"
type textarea "Troubleshoot unit found hot water leaking out from under front display. Remove …"
type textarea "x"
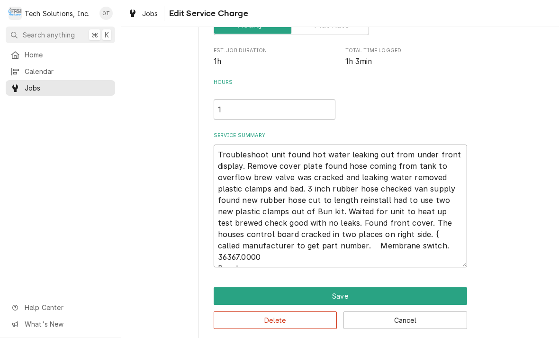
type textarea "Troubleshoot unit found hot water leaking out from under front display. Remove …"
type textarea "x"
type textarea "Troubleshoot unit found hot water leaking out from under front display. Remove …"
type textarea "x"
type textarea "Troubleshoot unit found hot water leaking out from under front display. Remove …"
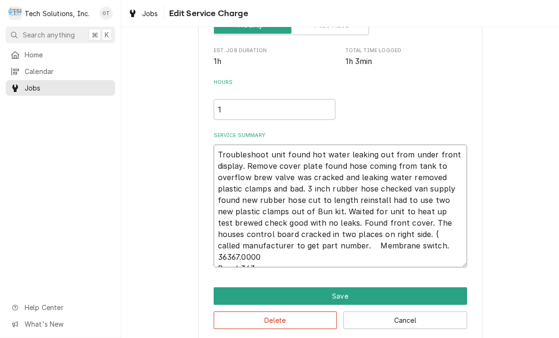
type textarea "x"
type textarea "Troubleshoot unit found hot water leaking out from under front display. Remove …"
type textarea "x"
type textarea "Troubleshoot unit found hot water leaking out from under front display. Remove …"
type textarea "x"
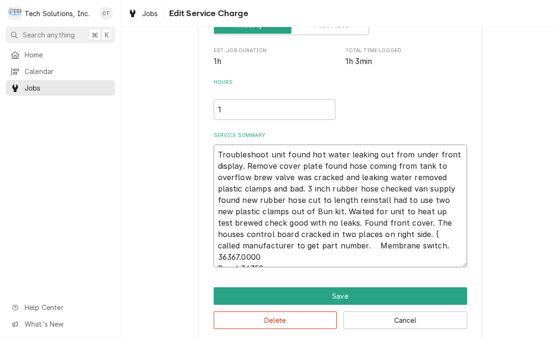
type textarea "Troubleshoot unit found hot water leaking out from under front display. Remove …"
type textarea "x"
type textarea "Troubleshoot unit found hot water leaking out from under front display. Remove …"
type textarea "x"
type textarea "Troubleshoot unit found hot water leaking out from under front display. Remove …"
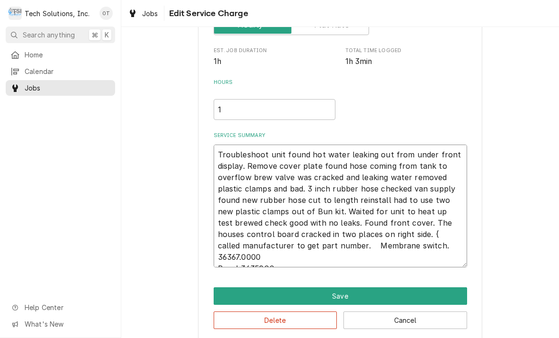
type textarea "x"
type textarea "Troubleshoot unit found hot water leaking out from under front display. Remove …"
type textarea "x"
type textarea "Troubleshoot unit found hot water leaking out from under front display. Remove …"
type textarea "x"
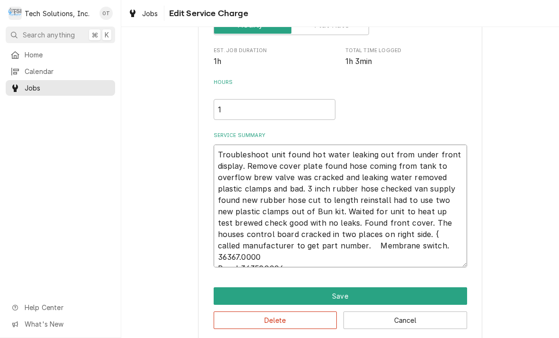
type textarea "Troubleshoot unit found hot water leaking out from under front display. Remove …"
type textarea "x"
type textarea "Troubleshoot unit found hot water leaking out from under front display. Remove …"
type textarea "x"
type textarea "Troubleshoot unit found hot water leaking out from under front display. Remove …"
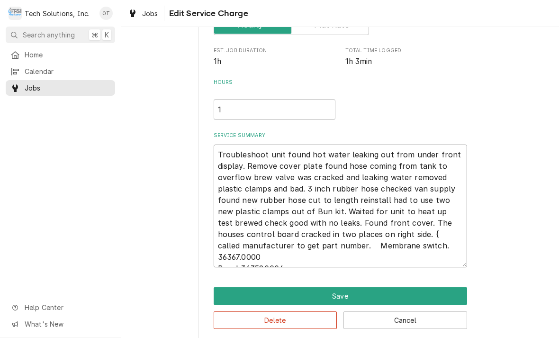
type textarea "x"
type textarea "Troubleshoot unit found hot water leaking out from under front display. Remove …"
type textarea "x"
type textarea "Troubleshoot unit found hot water leaking out from under front display. Remove …"
type textarea "x"
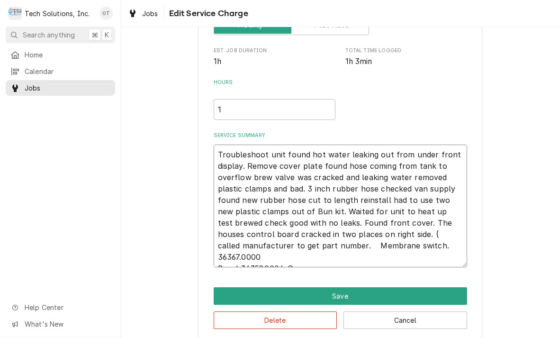
type textarea "Troubleshoot unit found hot water leaking out from under front display. Remove …"
type textarea "x"
type textarea "Troubleshoot unit found hot water leaking out from under front display. Remove …"
type textarea "x"
type textarea "Troubleshoot unit found hot water leaking out from under front display. Remove …"
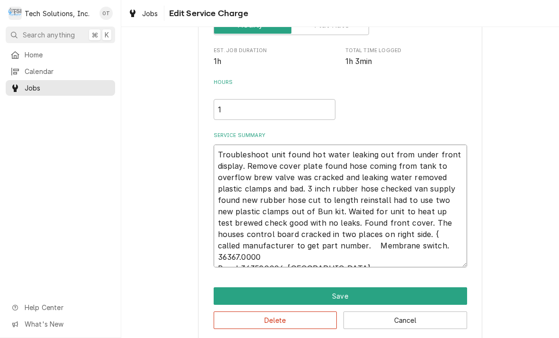
type textarea "x"
type textarea "Troubleshoot unit found hot water leaking out from under front display. Remove …"
type textarea "x"
type textarea "Troubleshoot unit found hot water leaking out from under front display. Remove …"
type textarea "x"
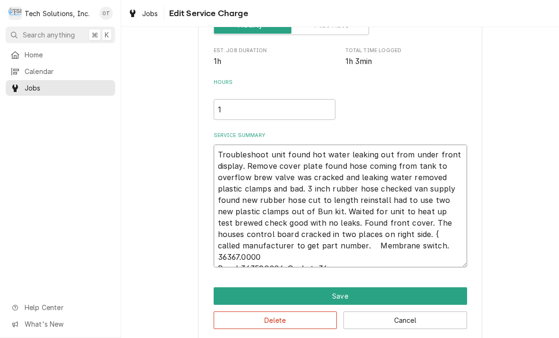
type textarea "Troubleshoot unit found hot water leaking out from under front display. Remove …"
type textarea "x"
type textarea "Troubleshoot unit found hot water leaking out from under front display. Remove …"
type textarea "x"
type textarea "Troubleshoot unit found hot water leaking out from under front display. Remove …"
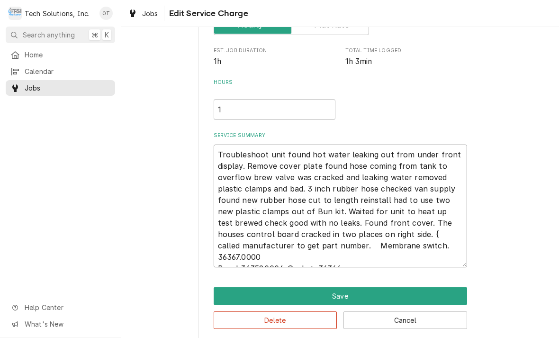
type textarea "x"
type textarea "Troubleshoot unit found hot water leaking out from under front display. Remove …"
type textarea "x"
type textarea "Troubleshoot unit found hot water leaking out from under front display. Remove …"
type textarea "x"
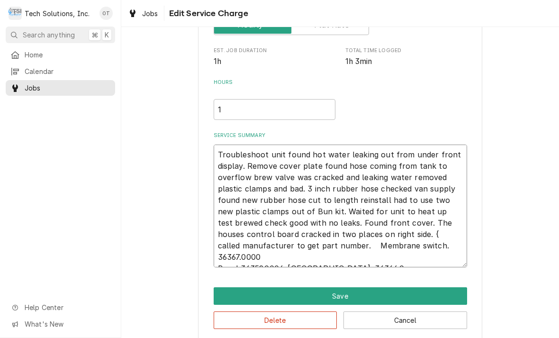
type textarea "Troubleshoot unit found hot water leaking out from under front display. Remove …"
type textarea "x"
type textarea "Troubleshoot unit found hot water leaking out from under front display. Remove …"
type textarea "x"
type textarea "Troubleshoot unit found hot water leaking out from under front display. Remove …"
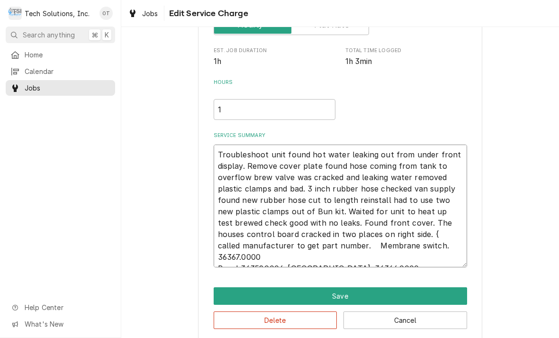
type textarea "x"
type textarea "Troubleshoot unit found hot water leaking out from under front display. Remove …"
type textarea "x"
type textarea "Troubleshoot unit found hot water leaking out from under front display. Remove …"
type textarea "x"
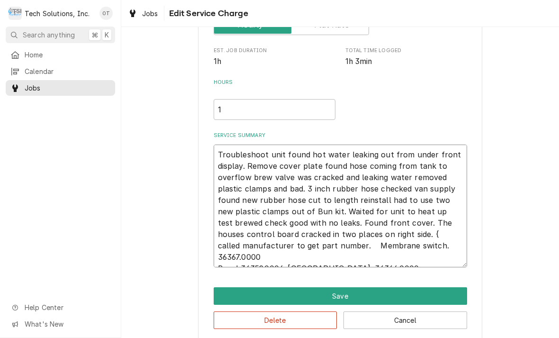
type textarea "Troubleshoot unit found hot water leaking out from under front display. Remove …"
type textarea "x"
type textarea "Troubleshoot unit found hot water leaking out from under front display. Remove …"
type textarea "x"
type textarea "Troubleshoot unit found hot water leaking out from under front display. Remove …"
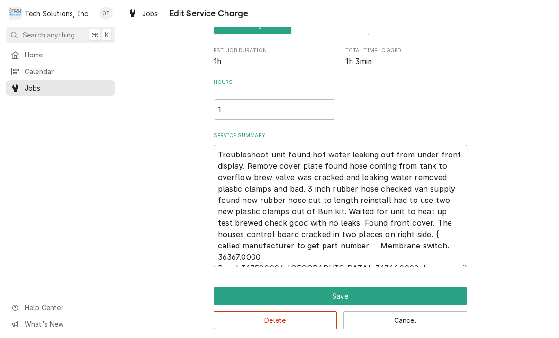
type textarea "x"
type textarea "Troubleshoot unit found hot water leaking out from under front display. Remove …"
type textarea "x"
type textarea "Troubleshoot unit found hot water leaking out from under front display. Remove …"
type textarea "x"
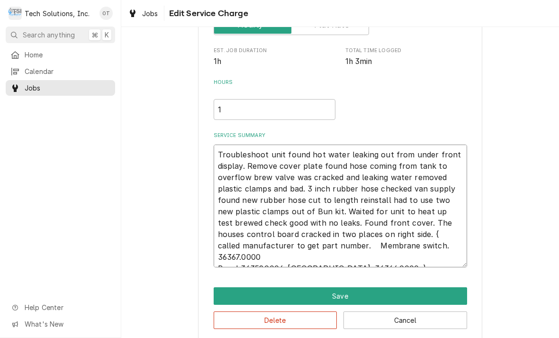
type textarea "Troubleshoot unit found hot water leaking out from under front display. Remove …"
type textarea "x"
type textarea "Troubleshoot unit found hot water leaking out from under front display. Remove …"
type textarea "x"
type textarea "Troubleshoot unit found hot water leaking out from under front display. Remove …"
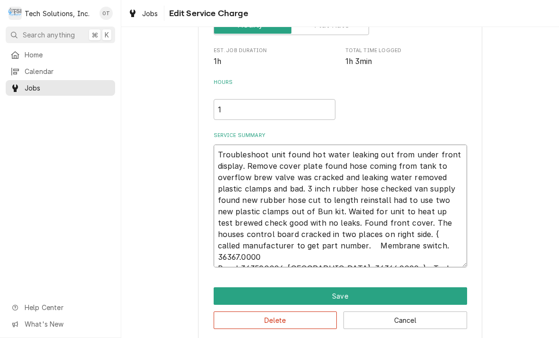
type textarea "x"
type textarea "Troubleshoot unit found hot water leaking out from under front display. Remove …"
type textarea "x"
type textarea "Troubleshoot unit found hot water leaking out from under front display. Remove …"
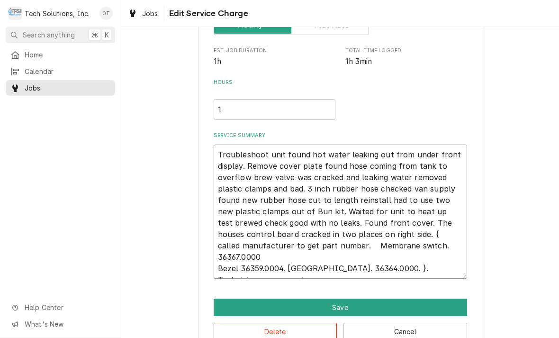
type textarea "x"
type textarea "Troubleshoot unit found hot water leaking out from under front display. Remove …"
type textarea "x"
type textarea "Troubleshoot unit found hot water leaking out from under front display. Remove …"
type textarea "x"
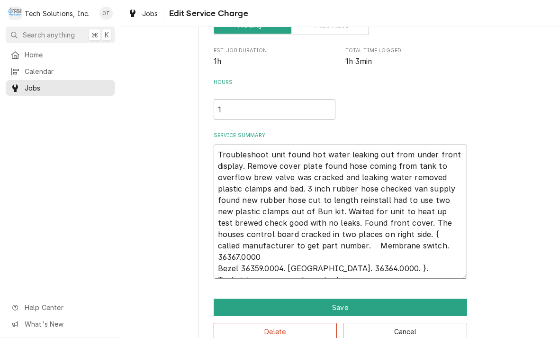
type textarea "Troubleshoot unit found hot water leaking out from under front display. Remove …"
type textarea "x"
type textarea "Troubleshoot unit found hot water leaking out from under front display. Remove …"
type textarea "x"
type textarea "Troubleshoot unit found hot water leaking out from under front display. Remove …"
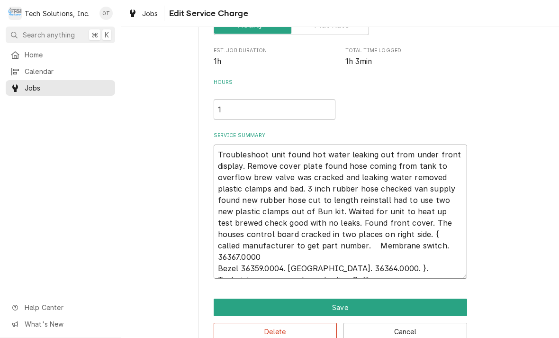
type textarea "x"
type textarea "Troubleshoot unit found hot water leaking out from under front display. Remove …"
type textarea "x"
type textarea "Troubleshoot unit found hot water leaking out from under front display. Remove …"
type textarea "x"
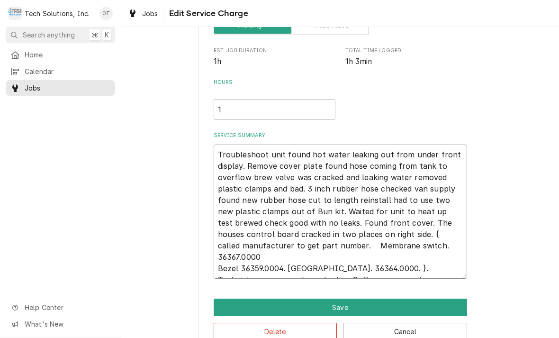
type textarea "Troubleshoot unit found hot water leaking out from under front display. Remove …"
type textarea "x"
type textarea "Troubleshoot unit found hot water leaking out from under front display. Remove …"
type textarea "x"
type textarea "Troubleshoot unit found hot water leaking out from under front display. Remove …"
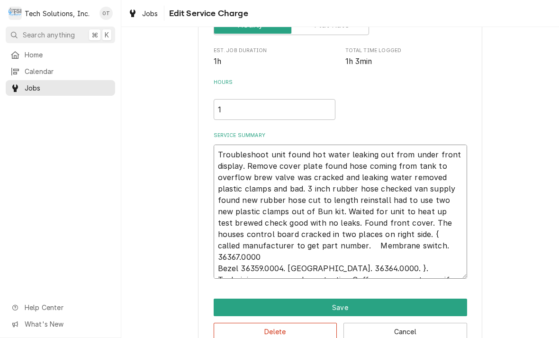
type textarea "x"
type textarea "Troubleshoot unit found hot water leaking out from under front display. Remove …"
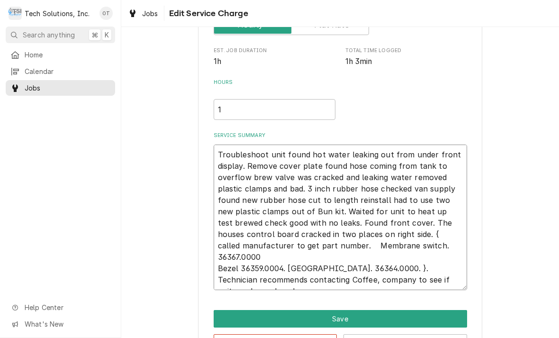
type textarea "x"
type textarea "Troubleshoot unit found hot water leaking out from under front display. Remove …"
type textarea "x"
type textarea "Troubleshoot unit found hot water leaking out from under front display. Remove …"
type textarea "x"
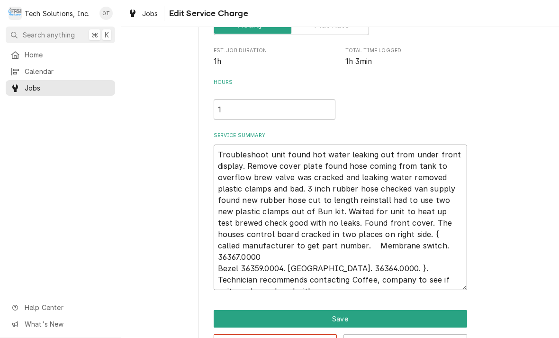
type textarea "Troubleshoot unit found hot water leaking out from under front display. Remove …"
type textarea "x"
type textarea "Troubleshoot unit found hot water leaking out from under front display. Remove …"
type textarea "x"
type textarea "Troubleshoot unit found hot water leaking out from under front display. Remove …"
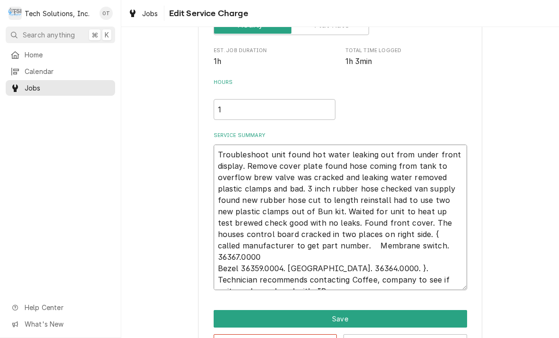
type textarea "x"
type textarea "Troubleshoot unit found hot water leaking out from under front display. Remove …"
type textarea "x"
type textarea "Troubleshoot unit found hot water leaking out from under front display. Remove …"
type textarea "x"
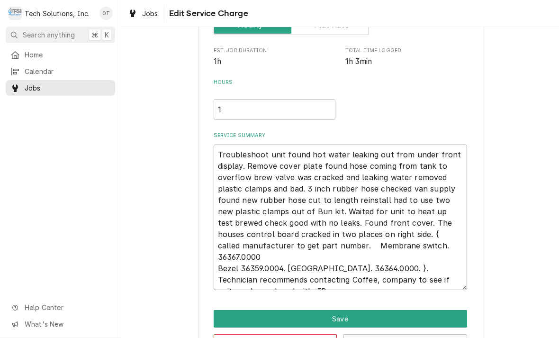
type textarea "Troubleshoot unit found hot water leaking out from under front display. Remove …"
type textarea "x"
type textarea "Troubleshoot unit found hot water leaking out from under front display. Remove …"
type textarea "x"
type textarea "Troubleshoot unit found hot water leaking out from under front display. Remove …"
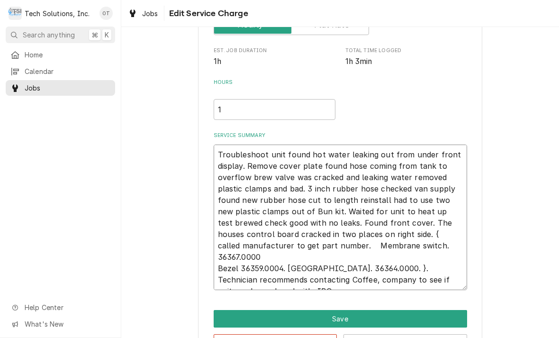
type textarea "x"
type textarea "Troubleshoot unit found hot water leaking out from under front display. Remove …"
type textarea "x"
type textarea "Troubleshoot unit found hot water leaking out from under front display. Remove …"
type textarea "x"
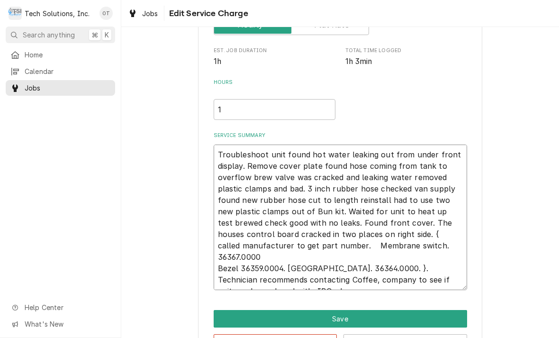
type textarea "Troubleshoot unit found hot water leaking out from under front display. Remove …"
type textarea "x"
type textarea "Troubleshoot unit found hot water leaking out from under front display. Remove …"
type textarea "x"
type textarea "Troubleshoot unit found hot water leaking out from under front display. Remove …"
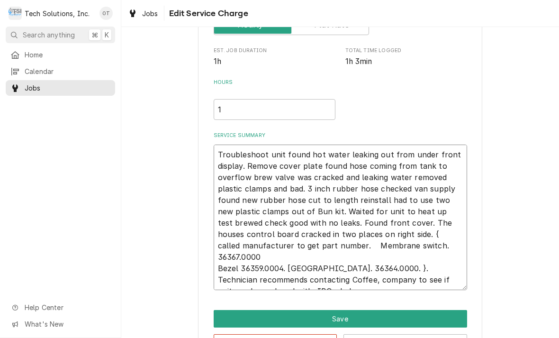
type textarea "x"
type textarea "Troubleshoot unit found hot water leaking out from under front display. Remove …"
type textarea "x"
type textarea "Troubleshoot unit found hot water leaking out from under front display. Remove …"
type textarea "x"
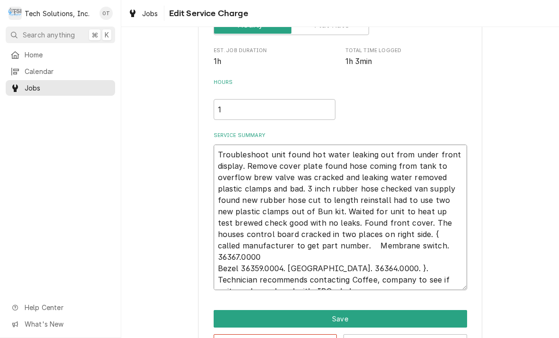
type textarea "Troubleshoot unit found hot water leaking out from under front display. Remove …"
type textarea "x"
type textarea "Troubleshoot unit found hot water leaking out from under front display. Remove …"
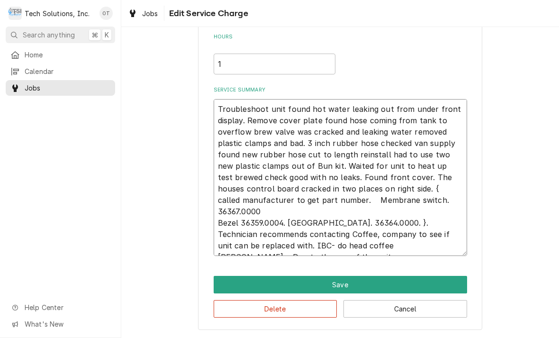
scroll to position [213, 0]
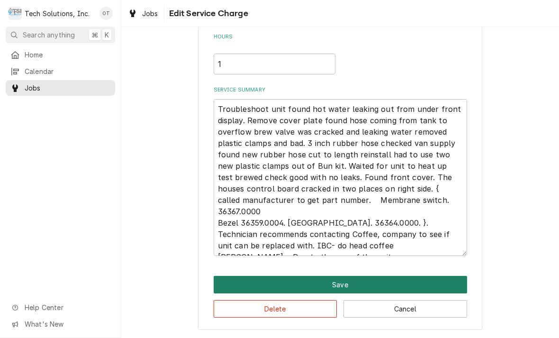
click at [344, 280] on button "Save" at bounding box center [340, 285] width 253 height 18
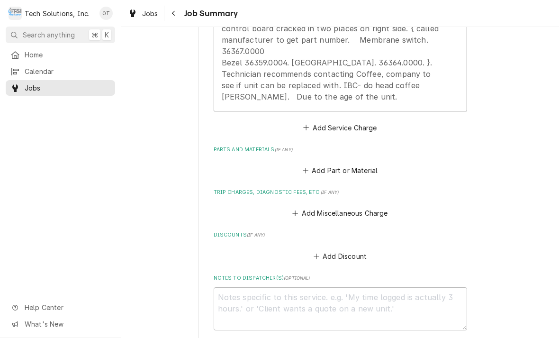
scroll to position [444, 0]
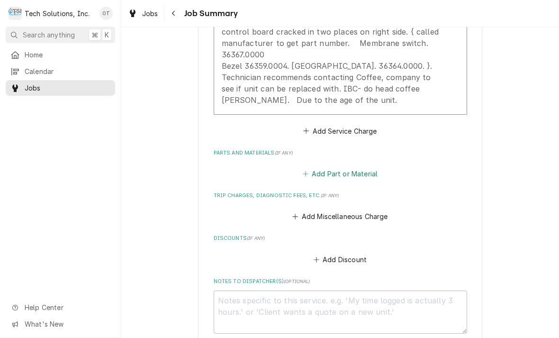
click at [336, 167] on button "Add Part or Material" at bounding box center [340, 173] width 78 height 13
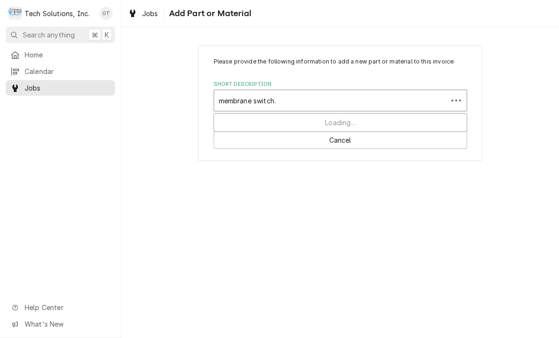
click at [306, 123] on div "Loading..." at bounding box center [340, 123] width 252 height 18
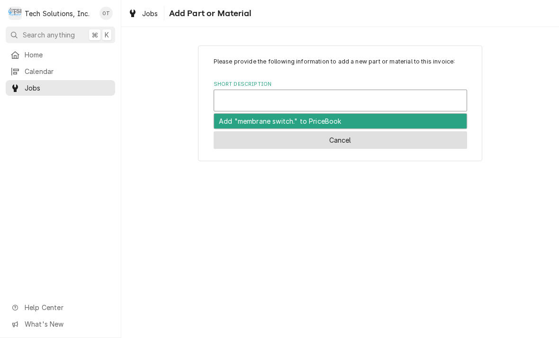
click at [346, 142] on button "Cancel" at bounding box center [340, 140] width 253 height 18
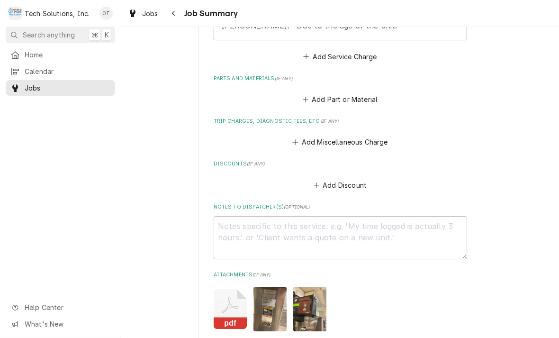
scroll to position [533, 0]
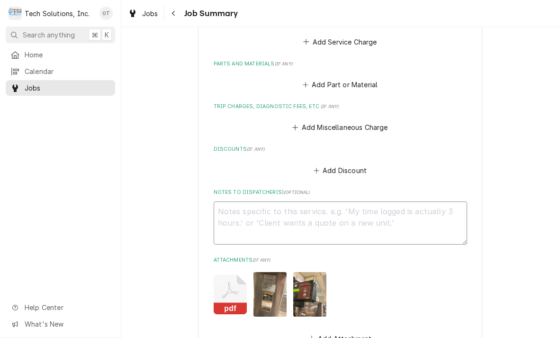
click at [244, 211] on textarea "Notes to Dispatcher(s) ( optional )" at bounding box center [340, 222] width 253 height 43
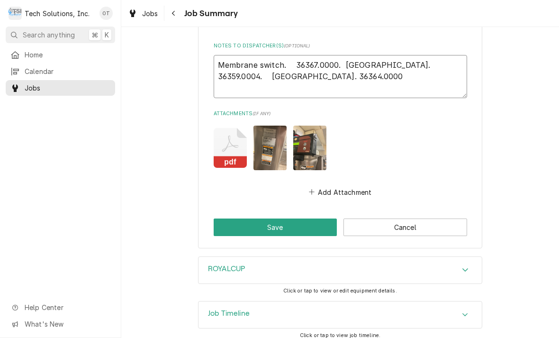
scroll to position [679, 0]
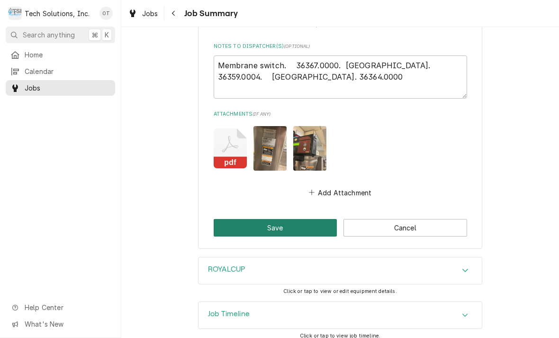
click at [276, 221] on button "Save" at bounding box center [276, 228] width 124 height 18
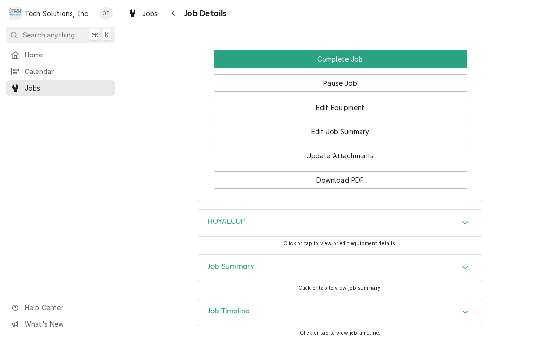
scroll to position [1056, 0]
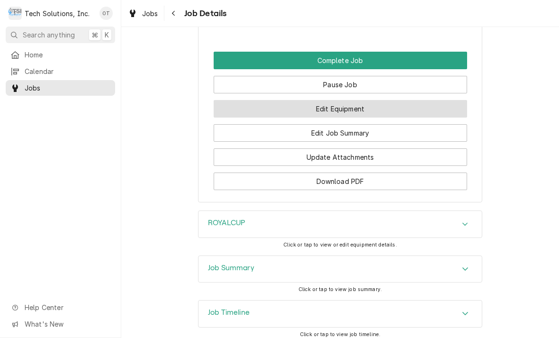
click at [333, 111] on button "Edit Equipment" at bounding box center [340, 109] width 253 height 18
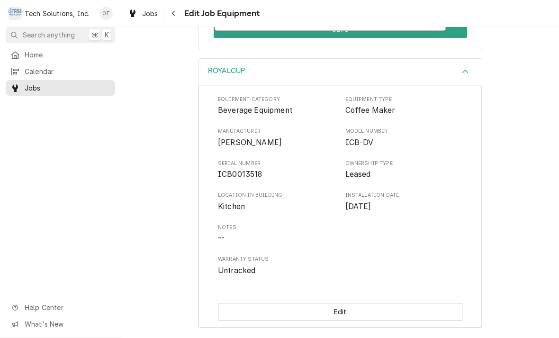
scroll to position [261, 0]
click at [371, 207] on span "Feb 27, 2021" at bounding box center [358, 206] width 26 height 9
click at [369, 211] on span "Feb 27, 2021" at bounding box center [358, 206] width 26 height 9
click at [389, 218] on div "Equipment Category Beverage Equipment Equipment Type Coffee Maker Manufacturer …" at bounding box center [340, 186] width 244 height 180
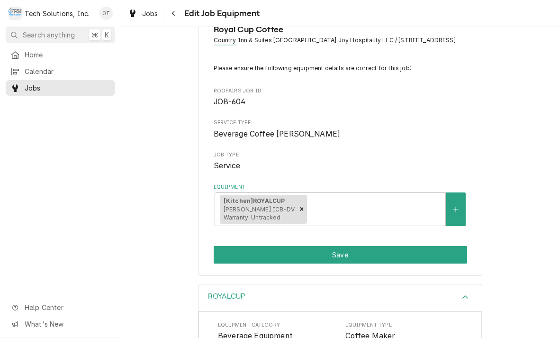
scroll to position [35, 0]
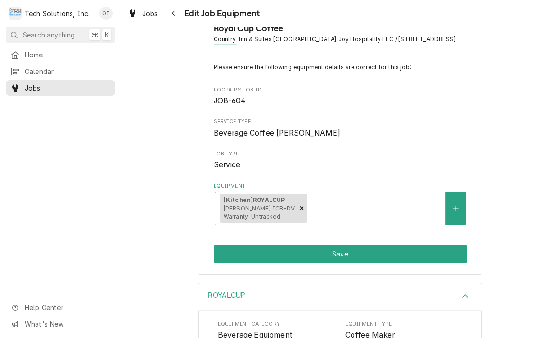
click at [253, 211] on span "Bunn ICB-DV Warranty: Untracked" at bounding box center [258, 213] width 71 height 16
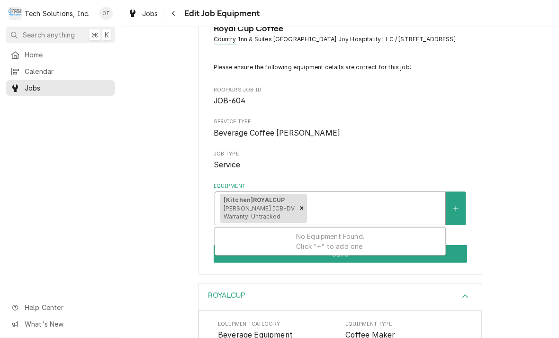
click at [253, 210] on span "Bunn ICB-DV Warranty: Untracked" at bounding box center [258, 213] width 71 height 16
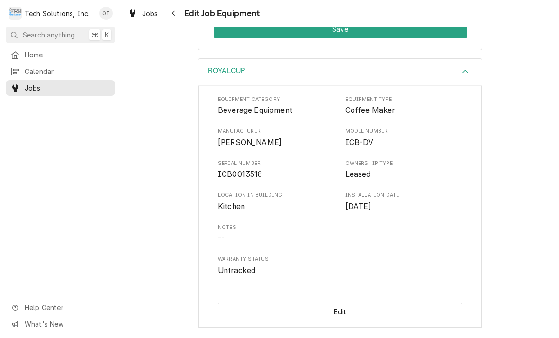
scroll to position [261, 0]
click at [371, 206] on span "Feb 27, 2021" at bounding box center [358, 206] width 26 height 9
click at [371, 204] on span "Feb 27, 2021" at bounding box center [358, 206] width 26 height 9
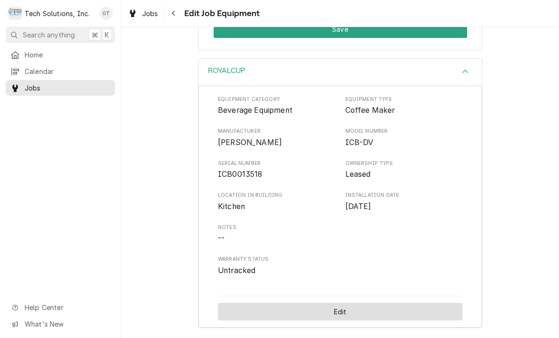
click at [345, 314] on button "Edit" at bounding box center [340, 312] width 244 height 18
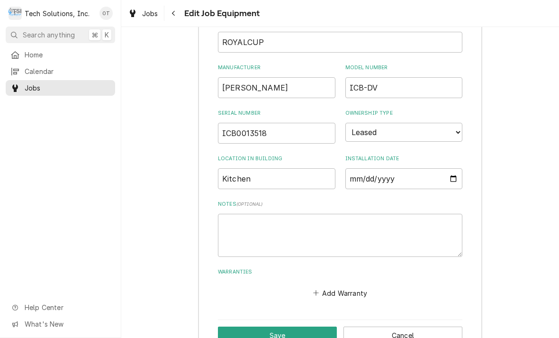
scroll to position [435, 0]
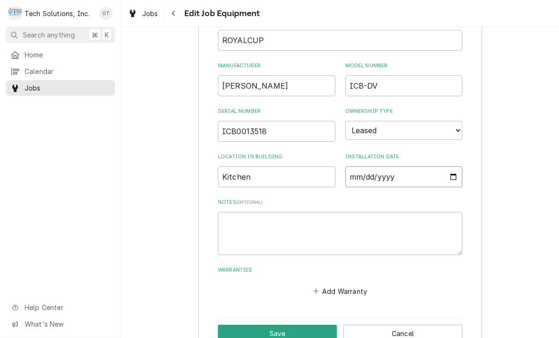
click at [439, 167] on input "2021-02-27" at bounding box center [403, 176] width 117 height 21
type input "2010-02-27"
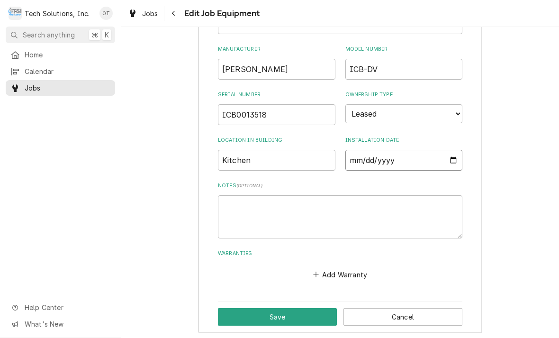
scroll to position [451, 0]
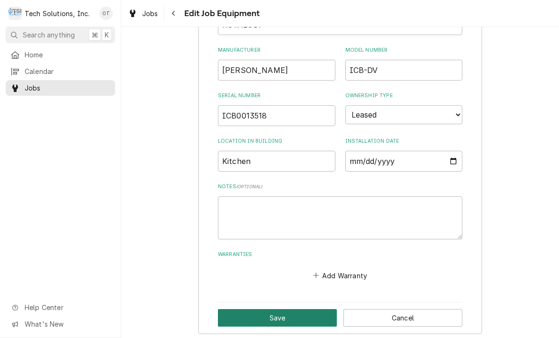
click at [280, 309] on button "Save" at bounding box center [277, 318] width 119 height 18
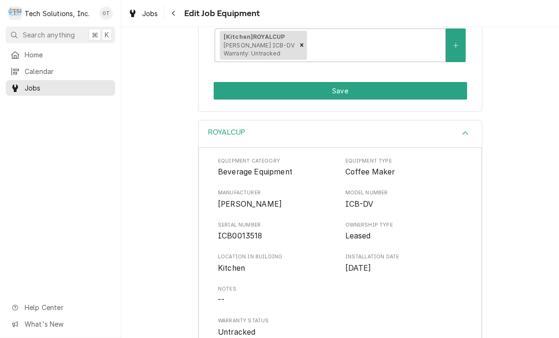
scroll to position [197, 0]
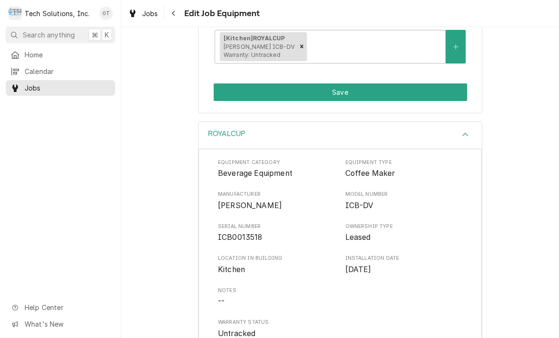
click at [468, 138] on icon "Accordion Header" at bounding box center [465, 135] width 7 height 8
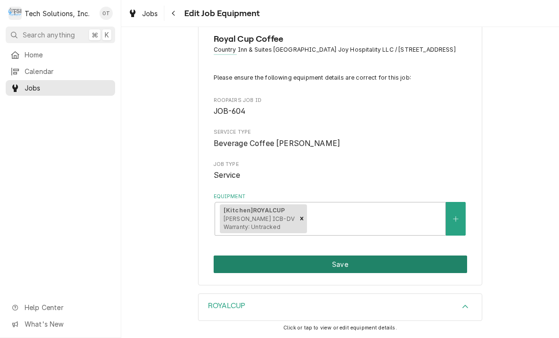
click at [342, 264] on button "Save" at bounding box center [340, 264] width 253 height 18
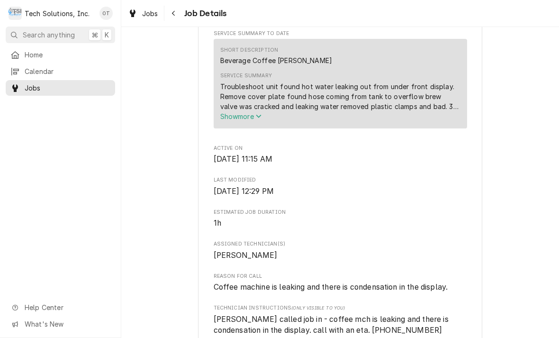
scroll to position [332, 0]
click at [259, 120] on icon "Service Summary" at bounding box center [259, 116] width 6 height 7
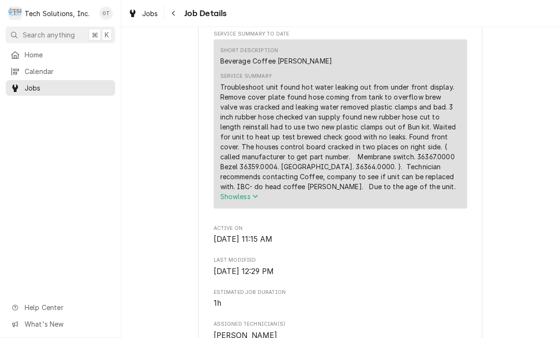
click at [254, 199] on icon "Service Summary" at bounding box center [255, 196] width 6 height 7
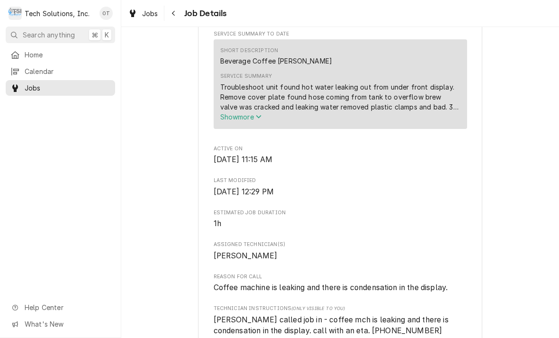
click at [258, 122] on button "Show more" at bounding box center [340, 117] width 240 height 10
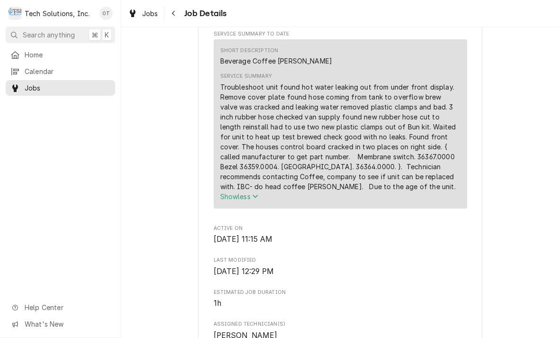
click at [435, 201] on button "Show less" at bounding box center [340, 196] width 240 height 10
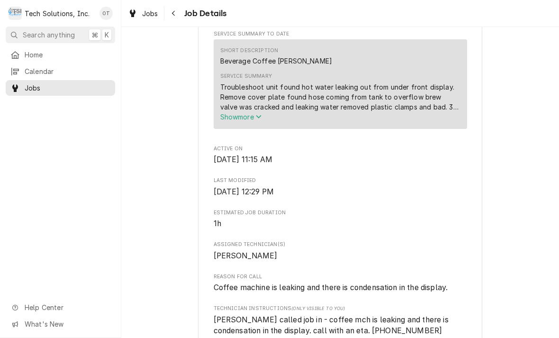
scroll to position [330, 0]
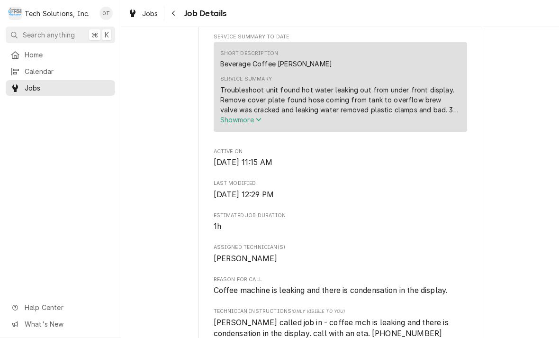
click at [261, 123] on icon "Service Summary" at bounding box center [259, 119] width 6 height 7
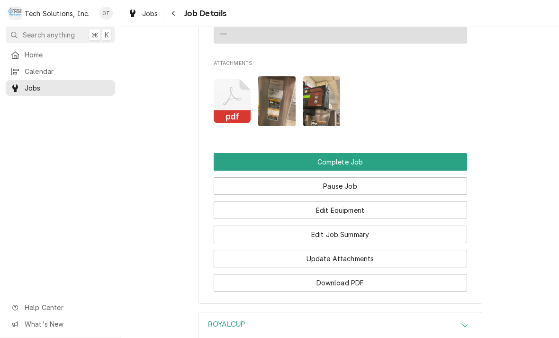
scroll to position [1027, 0]
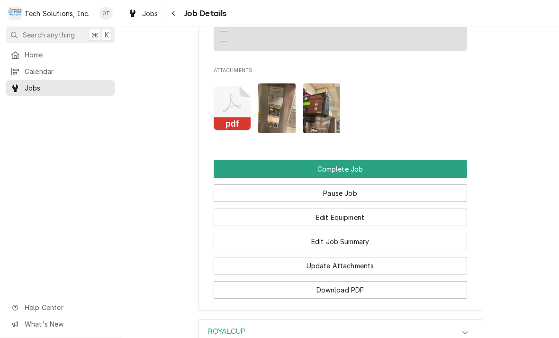
click at [323, 114] on img "Attachments" at bounding box center [321, 108] width 37 height 50
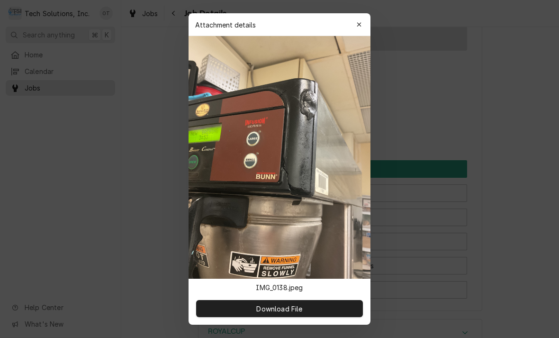
click at [251, 129] on img at bounding box center [279, 157] width 182 height 242
click at [421, 89] on div at bounding box center [279, 169] width 559 height 338
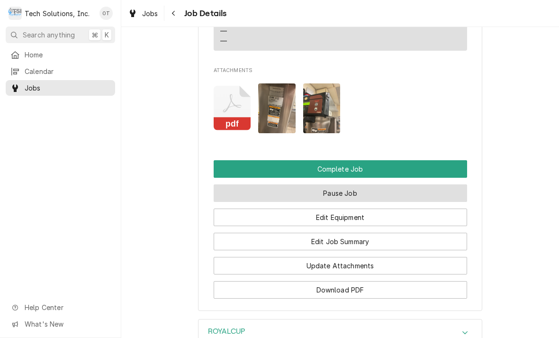
click at [340, 195] on button "Pause Job" at bounding box center [340, 193] width 253 height 18
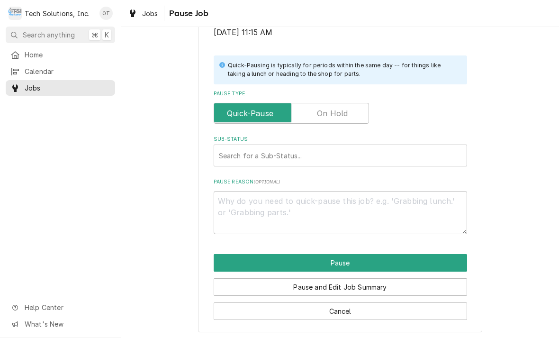
scroll to position [190, 0]
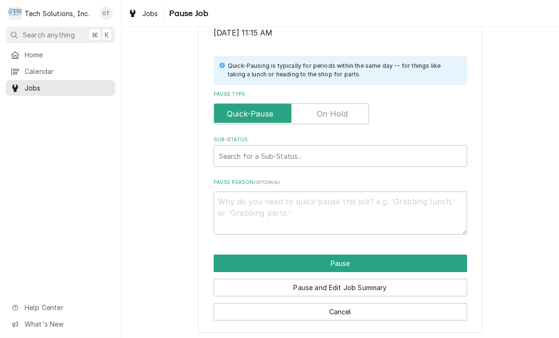
click at [331, 112] on label "Pause Type" at bounding box center [291, 113] width 155 height 21
click at [331, 112] on input "Pause Type" at bounding box center [291, 113] width 147 height 21
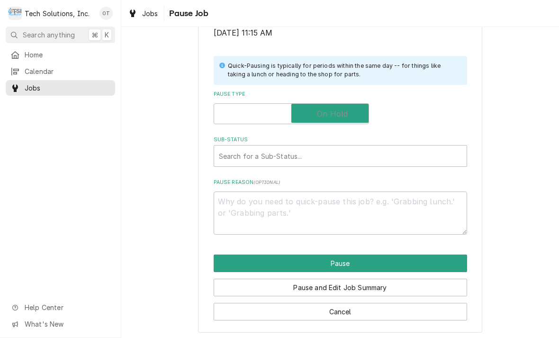
checkbox input "true"
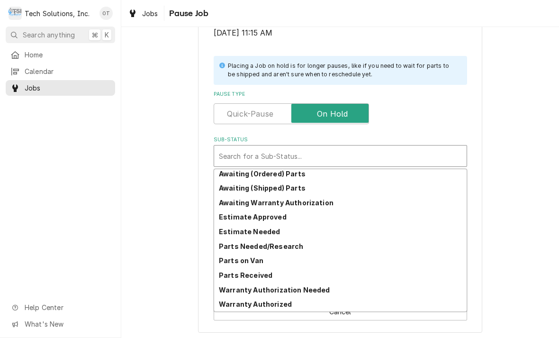
scroll to position [46, 0]
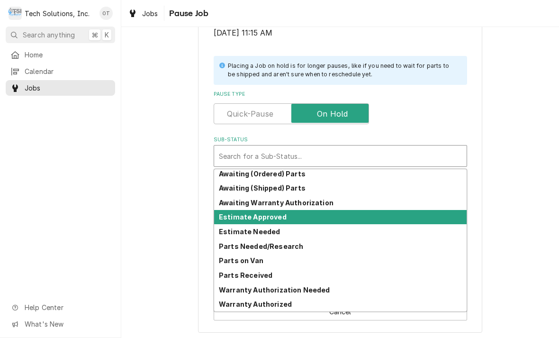
click at [257, 213] on strong "Estimate Approved" at bounding box center [253, 217] width 68 height 8
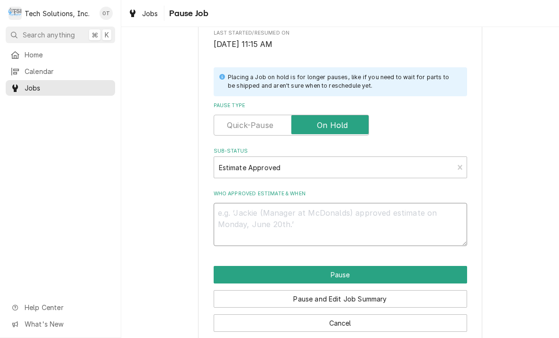
click at [256, 210] on textarea "Who approved estimate & when" at bounding box center [340, 224] width 253 height 43
type textarea "x"
type textarea "Un"
type textarea "x"
type textarea "Unit"
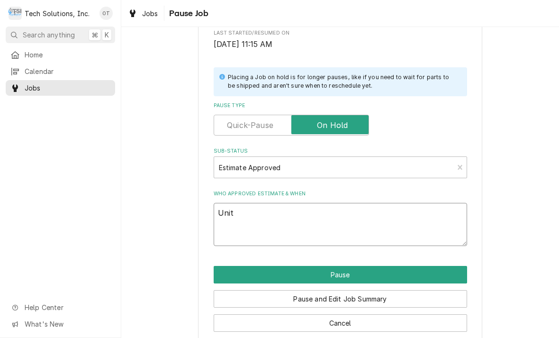
type textarea "x"
type textarea "Unit needs"
type textarea "x"
type textarea "Unit needs to be"
type textarea "x"
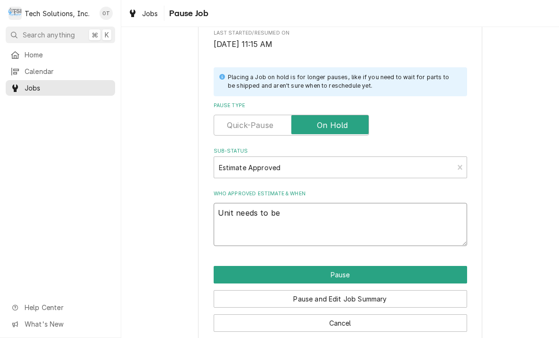
type textarea "Unit needs to be checked"
type textarea "x"
type textarea "Unit needs to be checked to see"
type textarea "x"
type textarea "Unit needs to be checked to see if"
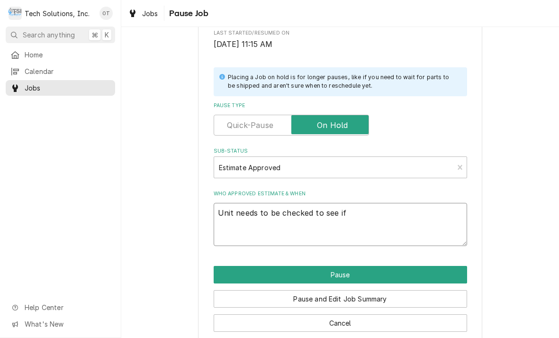
type textarea "x"
type textarea "Unit needs to be checked to see if it"
type textarea "x"
type textarea "Unit needs to be checked to see if it’s"
type textarea "x"
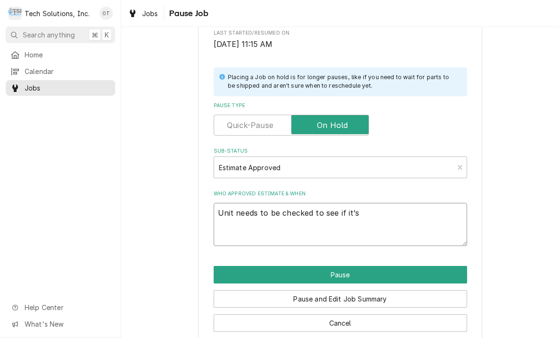
type textarea "Unit needs to be checked to see if it’s ply"
type textarea "x"
type textarea "Unit needs to be checked to see if it’s pliable to"
type textarea "x"
type textarea "Unit needs to be checked to see if it’s pliable to be"
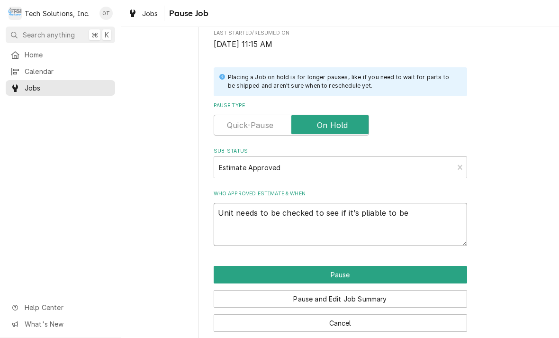
type textarea "x"
type textarea "Unit needs to be checked to see if it’s pliable to be repair"
type textarea "x"
type textarea "Unit needs to be checked to see if it’s pliable to be repaired due"
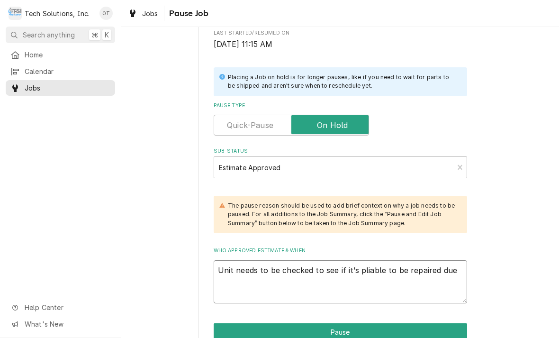
type textarea "x"
type textarea "Unit needs to be checked to see if it’s pliable to be repaired due to"
type textarea "x"
type textarea "Unit needs to be checked to see if it’s pliable to be repaired due to age"
type textarea "x"
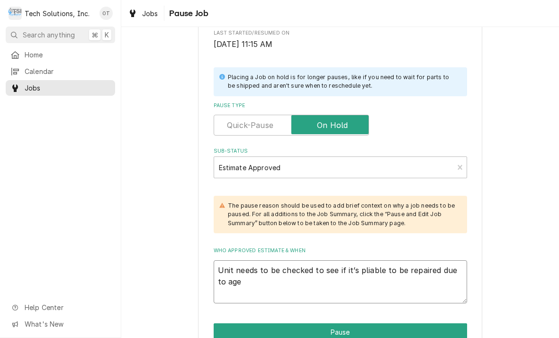
type textarea "Unit needs to be checked to see if it’s pliable to be repaired due to age unit …"
type textarea "x"
type textarea "Unit needs to be checked to see if it’s pliable to be repaired due to age unit …"
type textarea "x"
type textarea "Unit needs to be checked to see if it’s pliable to be repaired due to age unit …"
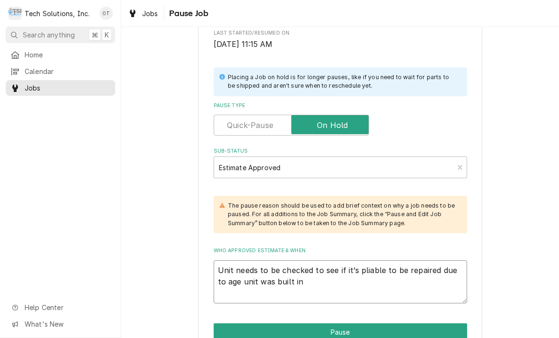
type textarea "x"
type textarea "Unit needs to be checked to see if it’s pliable to be repaired due to age unit …"
type textarea "x"
type textarea "Unit needs to be checked to see if it’s pliable to be repaired due to age unit …"
type textarea "x"
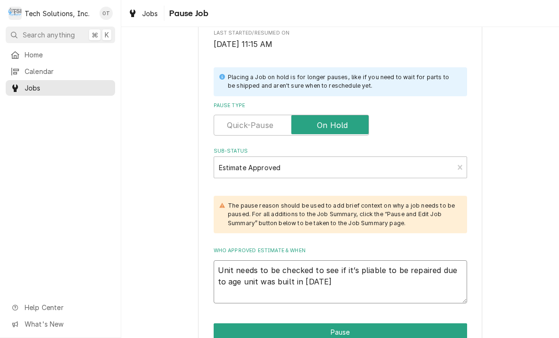
type textarea "Unit needs to be checked to see if it’s pliable to be repaired due to age unit …"
type textarea "x"
type textarea "Unit needs to be checked to see if it’s pliable to be repaired due to age unit …"
type textarea "x"
type textarea "Unit needs to be checked to see if it’s pliable to be repaired due to age unit …"
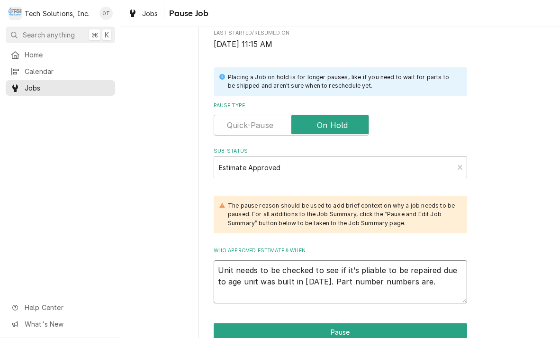
type textarea "x"
type textarea "Unit needs to be checked to see if it’s pliable to be repaired due to age unit …"
type textarea "x"
type textarea "Unit needs to be checked to see if it’s pliable to be repaired due to age unit …"
type textarea "x"
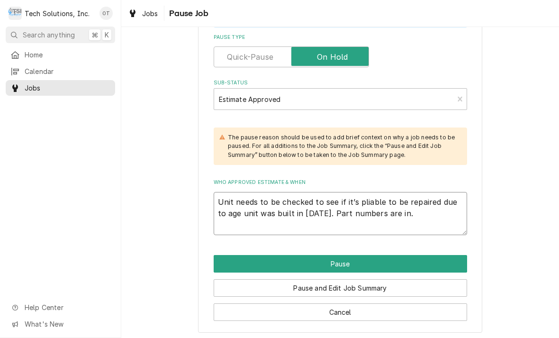
scroll to position [247, 0]
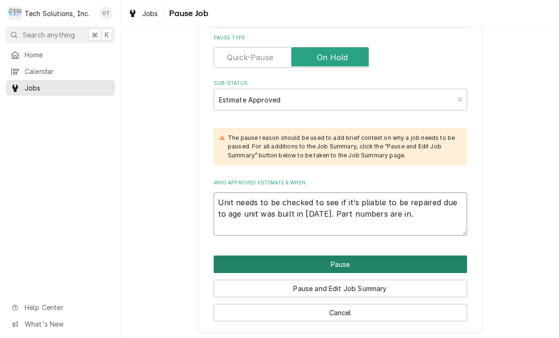
type textarea "Unit needs to be checked to see if it’s pliable to be repaired due to age unit …"
click at [340, 255] on button "Pause" at bounding box center [340, 264] width 253 height 18
type textarea "x"
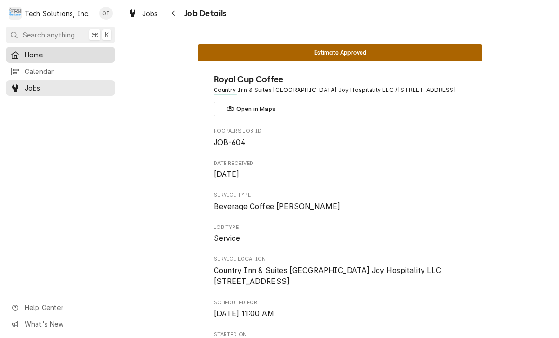
click at [34, 49] on div "Home" at bounding box center [61, 55] width 106 height 12
